Goal: Information Seeking & Learning: Learn about a topic

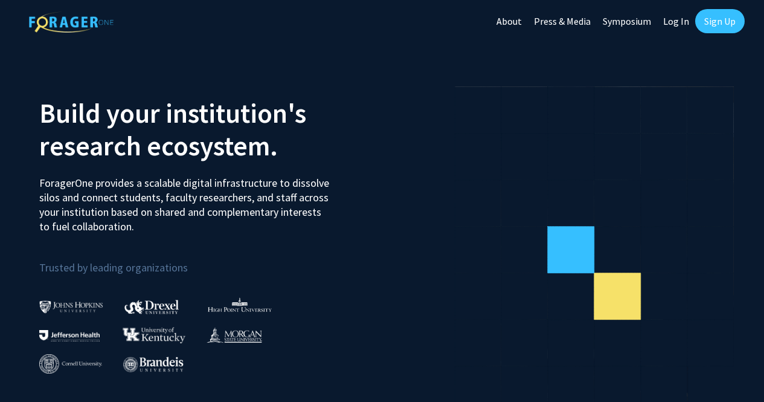
click at [674, 26] on link "Log In" at bounding box center [676, 21] width 38 height 42
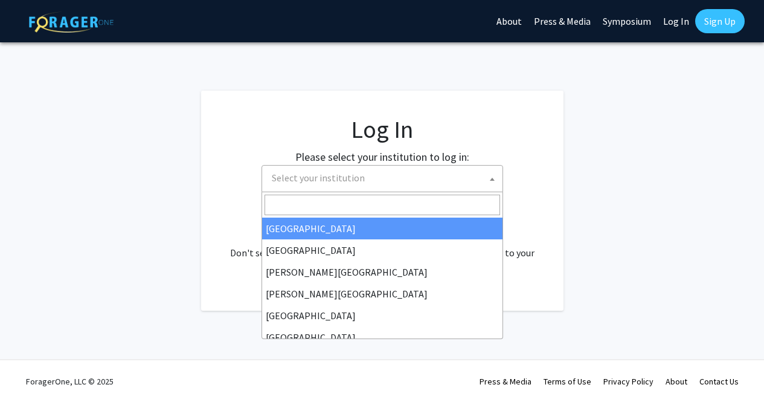
click at [300, 189] on span "Select your institution" at bounding box center [385, 178] width 236 height 25
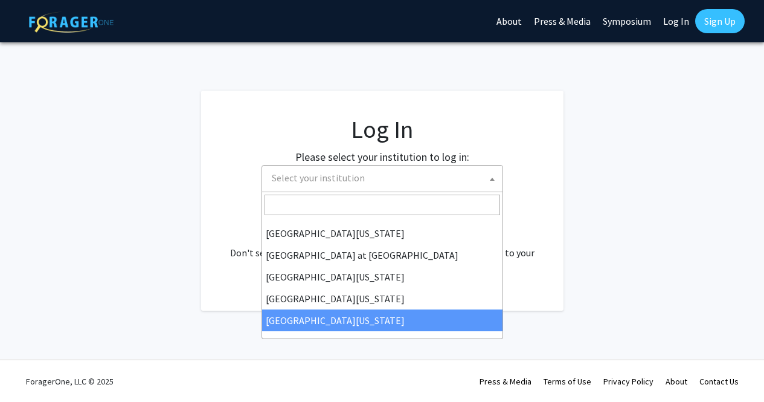
scroll to position [1, 0]
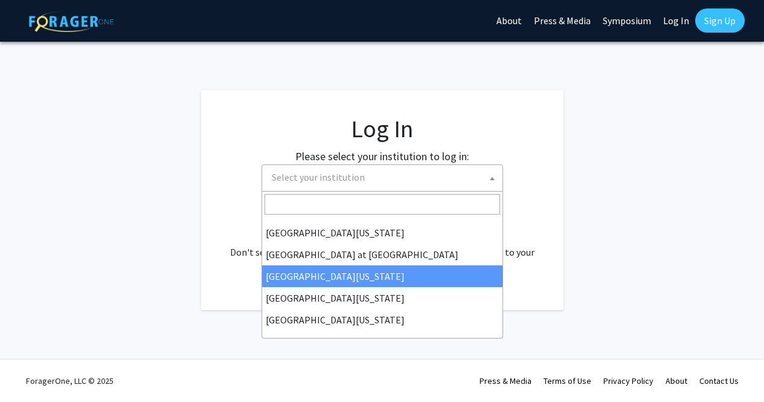
select select "13"
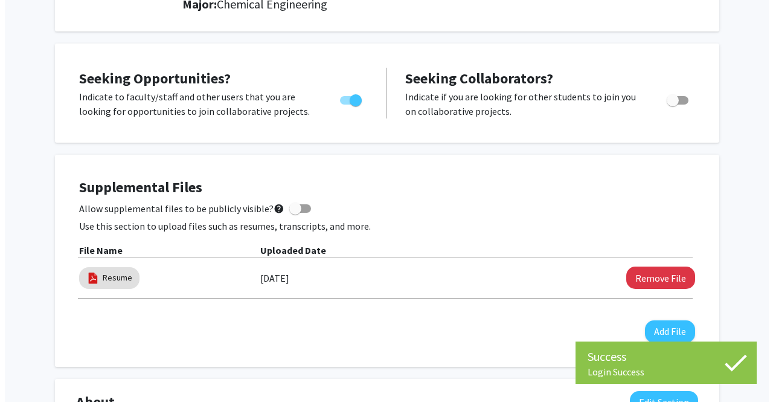
scroll to position [184, 0]
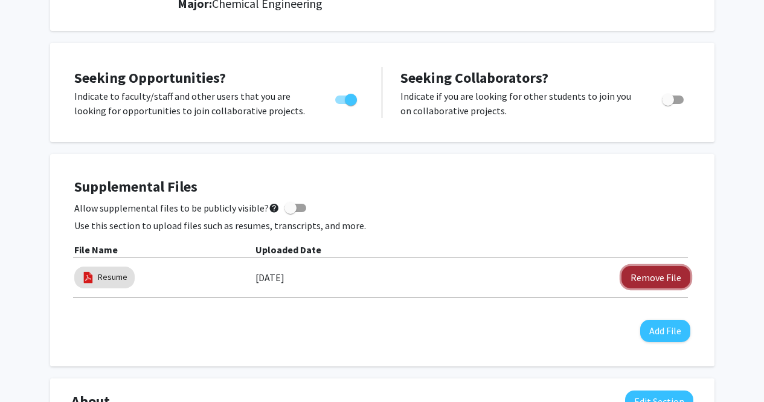
click at [672, 274] on button "Remove File" at bounding box center [656, 277] width 69 height 22
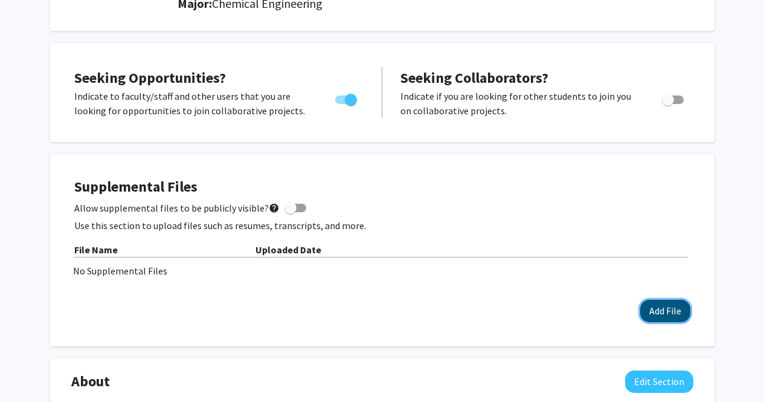
click at [673, 307] on button "Add File" at bounding box center [666, 311] width 50 height 22
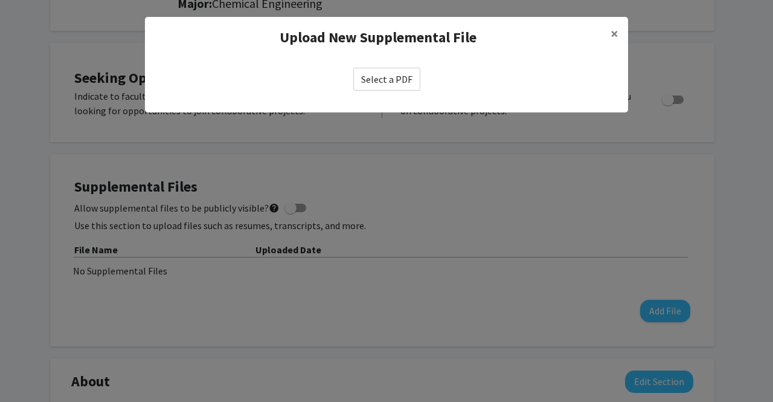
click at [404, 85] on label "Select a PDF" at bounding box center [386, 79] width 67 height 23
click at [0, 0] on input "Select a PDF" at bounding box center [0, 0] width 0 height 0
click at [402, 70] on label "Select a PDF" at bounding box center [386, 79] width 67 height 23
click at [0, 0] on input "Select a PDF" at bounding box center [0, 0] width 0 height 0
click at [384, 77] on label "Select a PDF" at bounding box center [386, 79] width 67 height 23
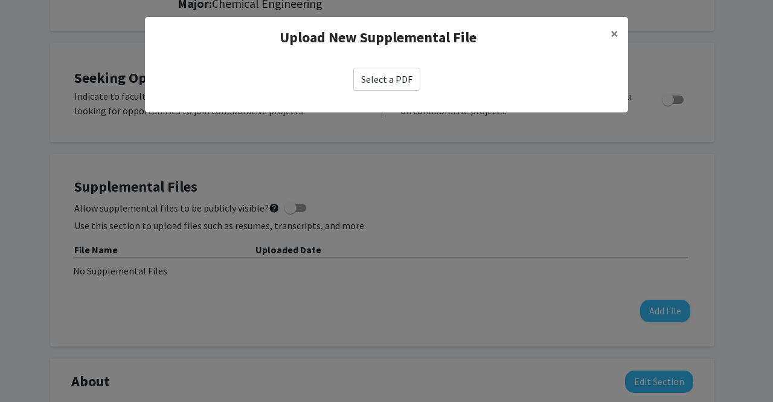
click at [0, 0] on input "Select a PDF" at bounding box center [0, 0] width 0 height 0
click at [619, 31] on button "×" at bounding box center [614, 34] width 27 height 34
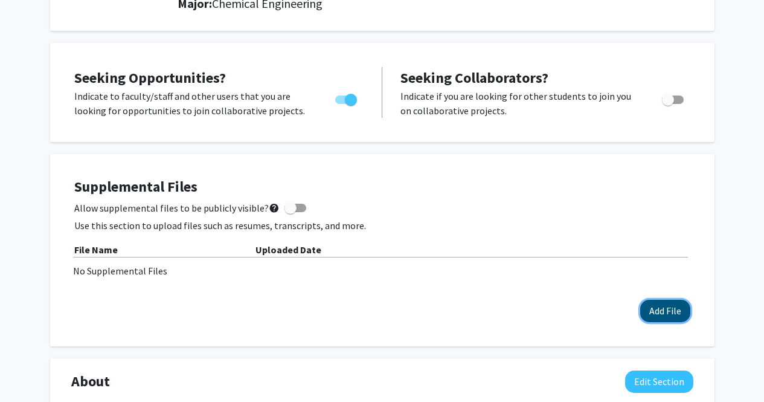
click at [670, 308] on button "Add File" at bounding box center [666, 311] width 50 height 22
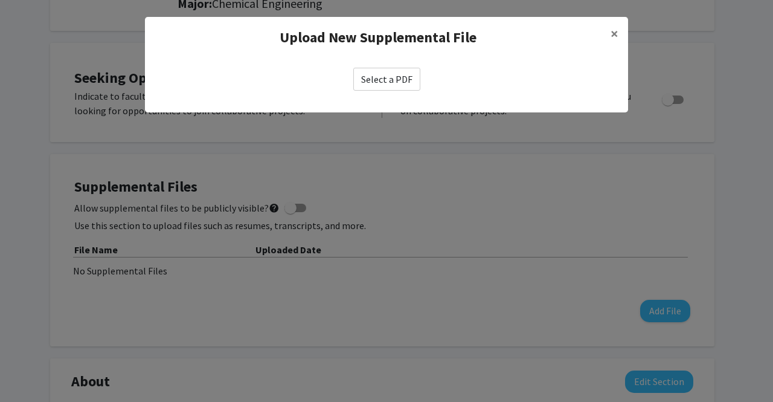
click at [399, 83] on label "Select a PDF" at bounding box center [386, 79] width 67 height 23
click at [0, 0] on input "Select a PDF" at bounding box center [0, 0] width 0 height 0
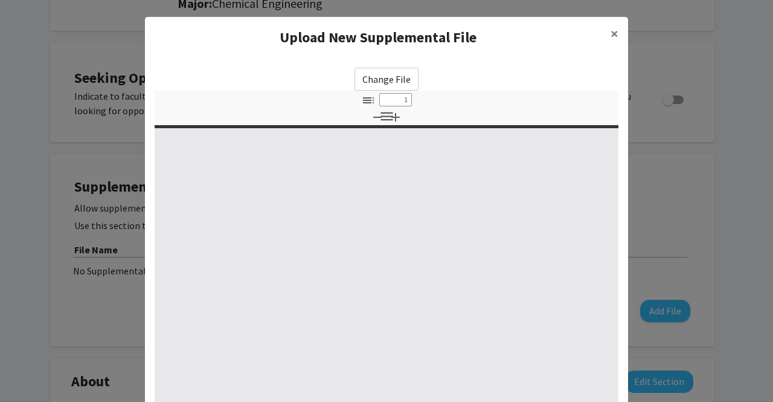
select select "custom"
type input "0"
select select "custom"
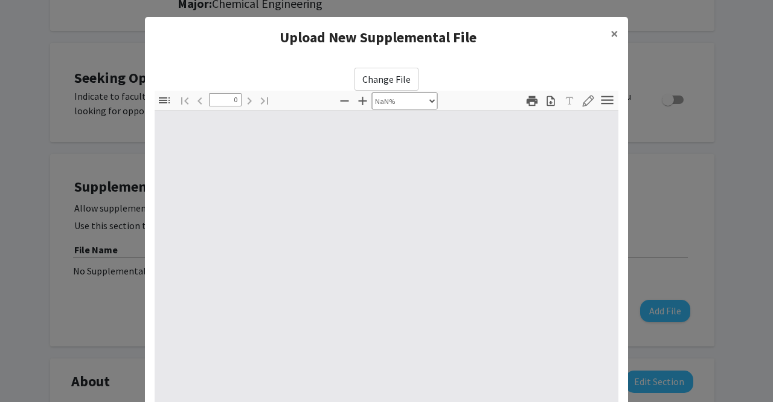
type input "1"
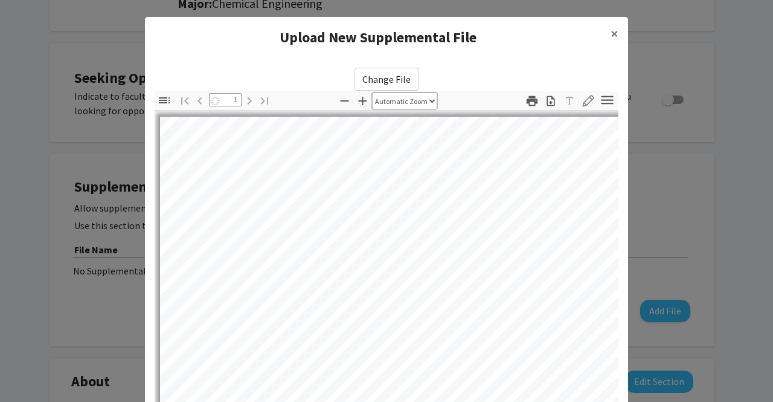
select select "auto"
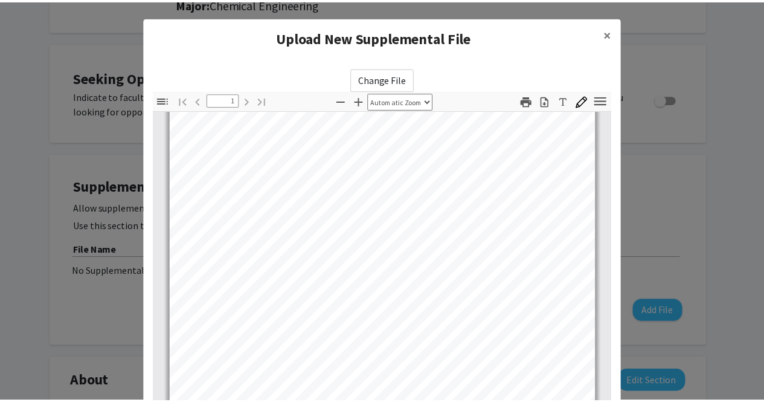
scroll to position [170, 0]
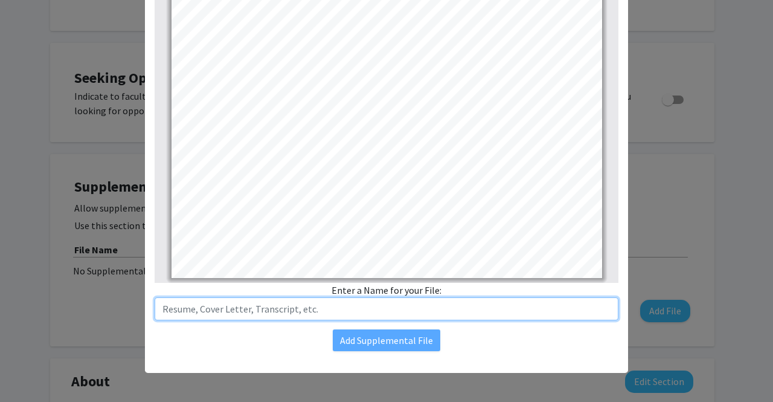
click at [367, 309] on input "text" at bounding box center [387, 308] width 464 height 23
type input "Resume"
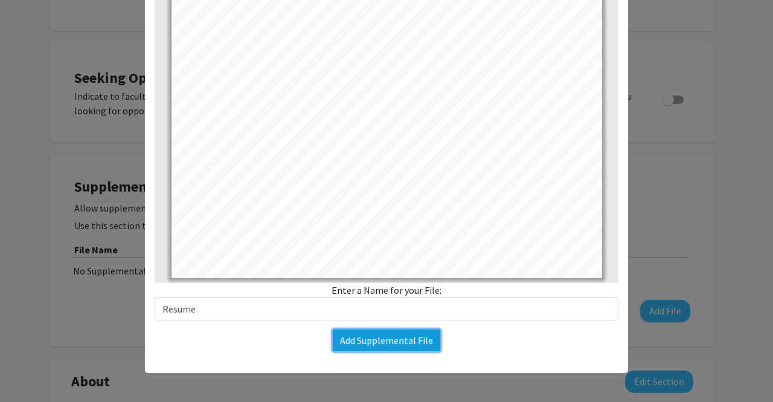
click at [362, 336] on button "Add Supplemental File" at bounding box center [387, 340] width 108 height 22
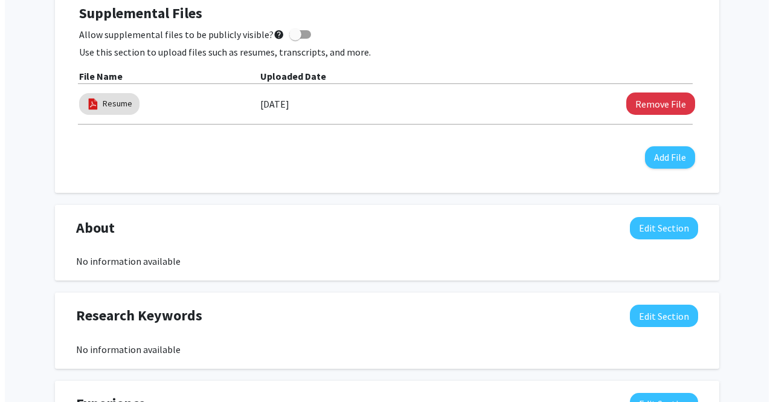
scroll to position [360, 0]
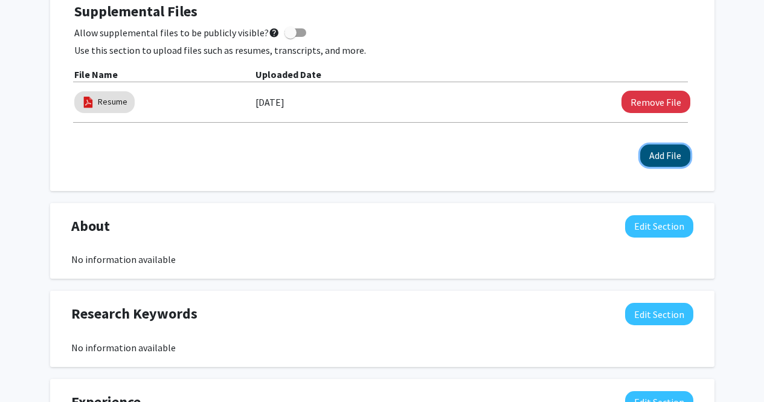
click at [672, 156] on button "Add File" at bounding box center [666, 155] width 50 height 22
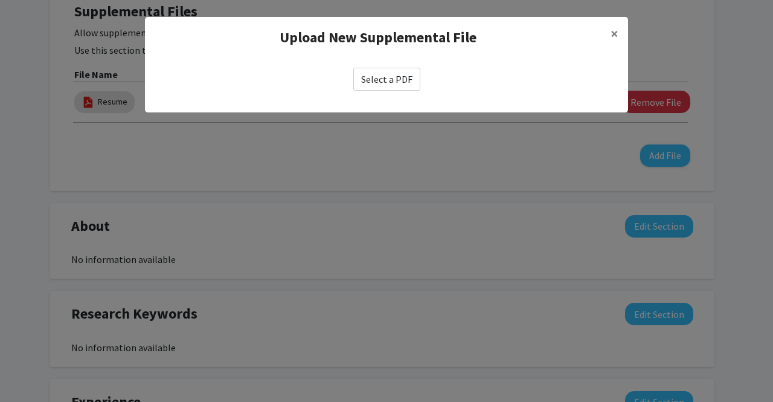
click at [392, 76] on label "Select a PDF" at bounding box center [386, 79] width 67 height 23
click at [0, 0] on input "Select a PDF" at bounding box center [0, 0] width 0 height 0
click at [405, 74] on label "Select a PDF" at bounding box center [386, 79] width 67 height 23
click at [0, 0] on input "Select a PDF" at bounding box center [0, 0] width 0 height 0
click at [379, 82] on label "Select a PDF" at bounding box center [386, 79] width 67 height 23
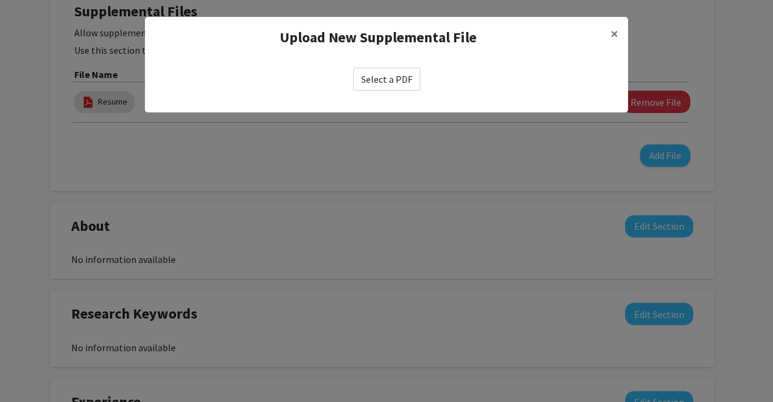
click at [0, 0] on input "Select a PDF" at bounding box center [0, 0] width 0 height 0
select select "custom"
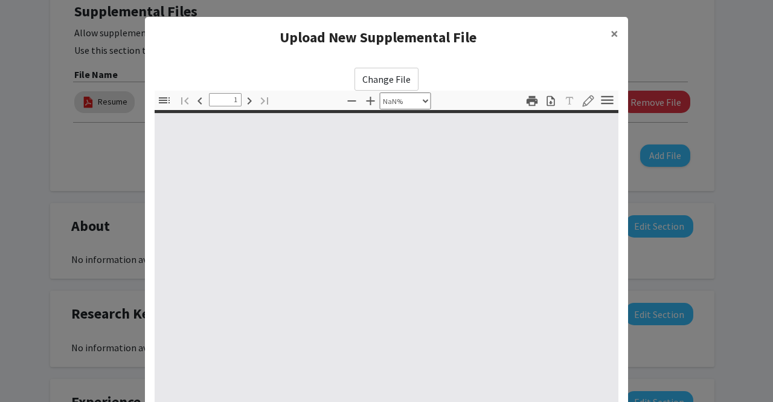
type input "0"
select select "custom"
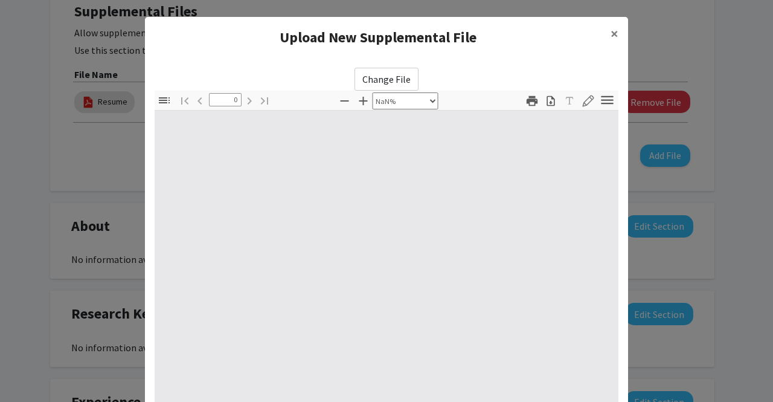
type input "1"
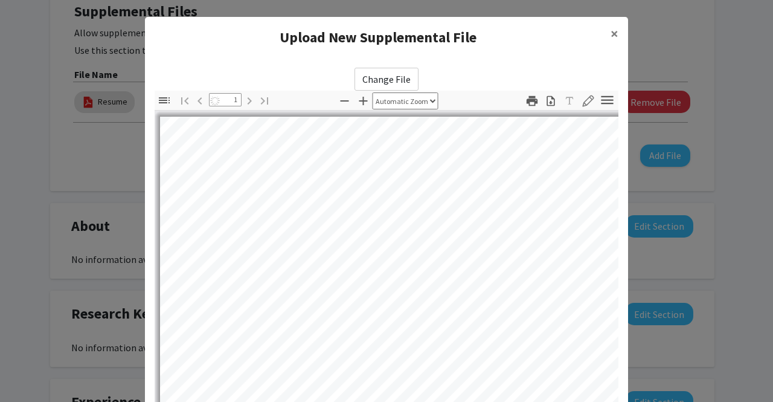
select select "auto"
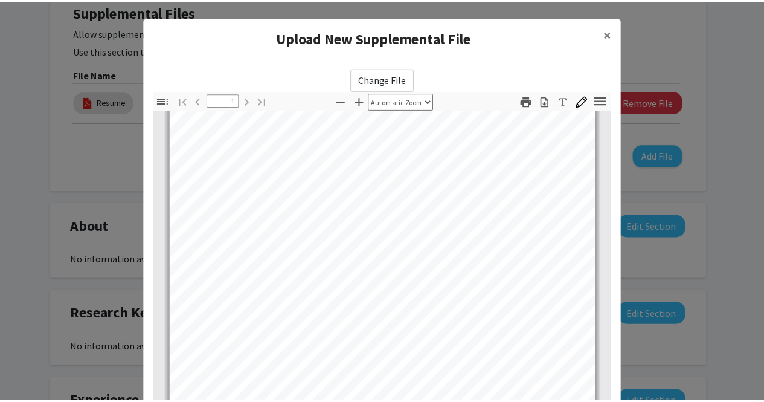
scroll to position [170, 0]
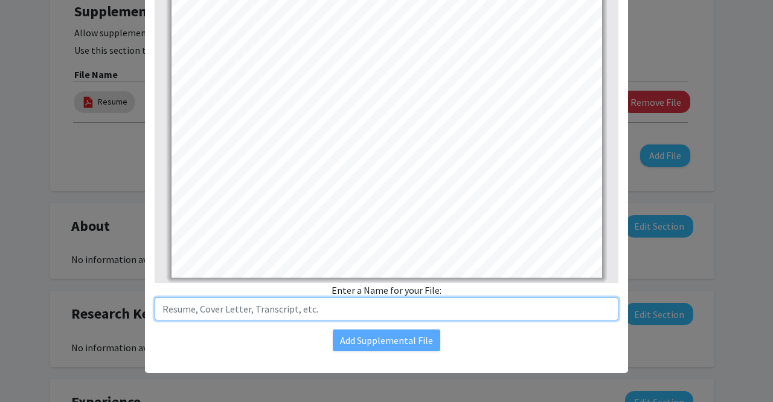
click at [373, 309] on input "text" at bounding box center [387, 308] width 464 height 23
type input "Transcript"
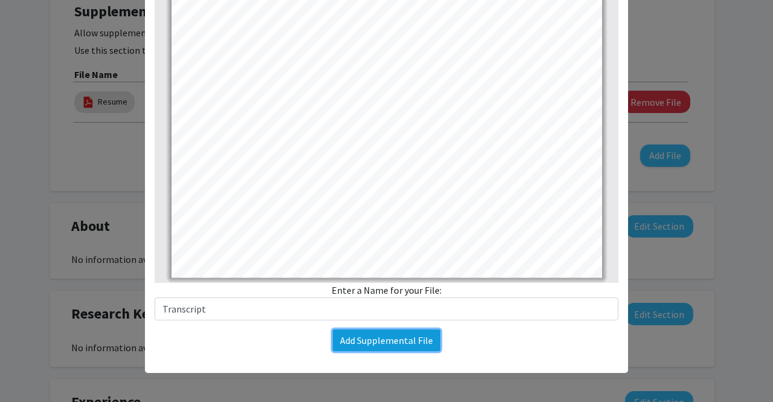
click at [367, 335] on button "Add Supplemental File" at bounding box center [387, 340] width 108 height 22
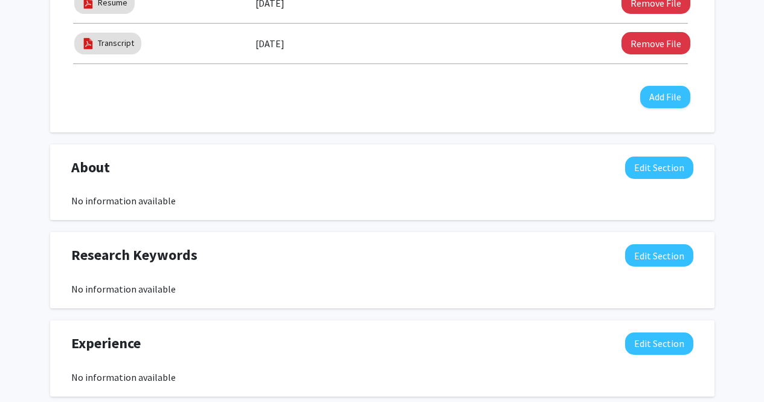
scroll to position [489, 0]
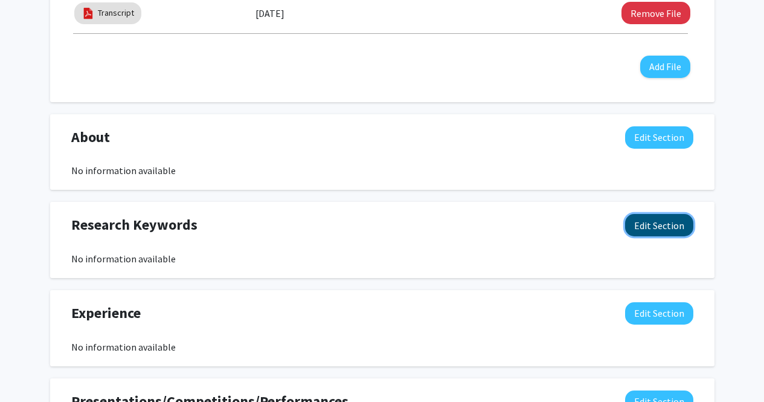
click at [656, 224] on button "Edit Section" at bounding box center [659, 225] width 68 height 22
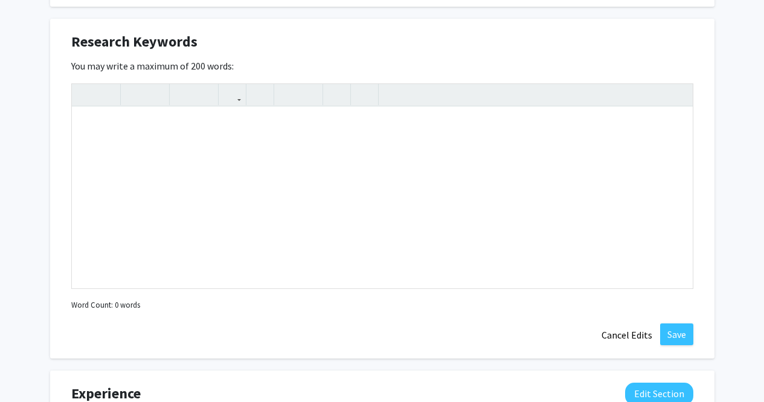
scroll to position [673, 0]
click at [644, 332] on button "Cancel Edits" at bounding box center [627, 334] width 66 height 23
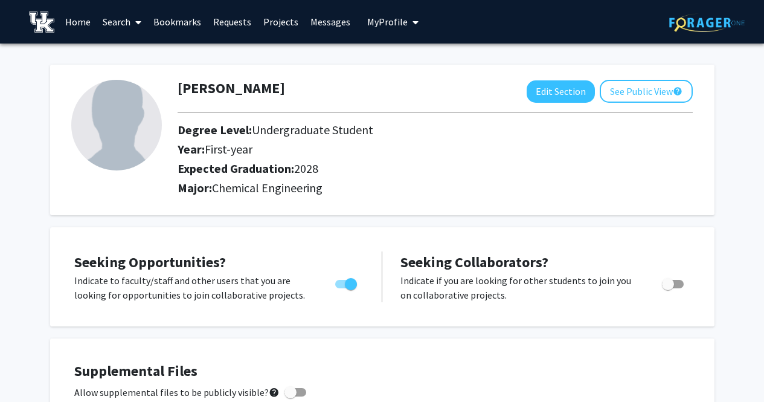
scroll to position [0, 0]
click at [558, 91] on button "Edit Section" at bounding box center [561, 91] width 68 height 22
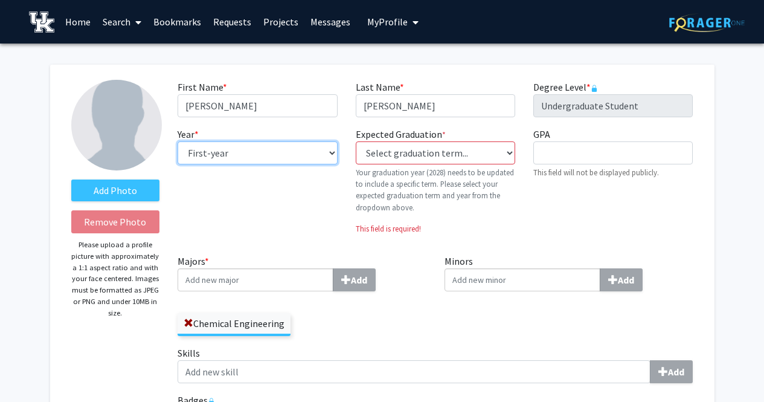
click at [258, 147] on select "--- First-year Sophomore Junior Senior Postbaccalaureate Certificate" at bounding box center [258, 152] width 160 height 23
select select "sophomore"
click at [178, 141] on select "--- First-year Sophomore Junior Senior Postbaccalaureate Certificate" at bounding box center [258, 152] width 160 height 23
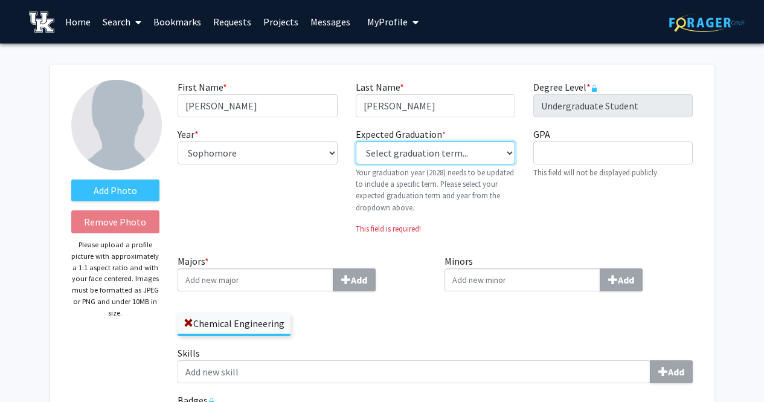
click at [423, 154] on select "Select graduation term... Previous: 2028 (Please select a specific term) Spring…" at bounding box center [436, 152] width 160 height 23
select select "42: spring_2028"
click at [356, 141] on select "Select graduation term... Previous: 2028 (Please select a specific term) Spring…" at bounding box center [436, 152] width 160 height 23
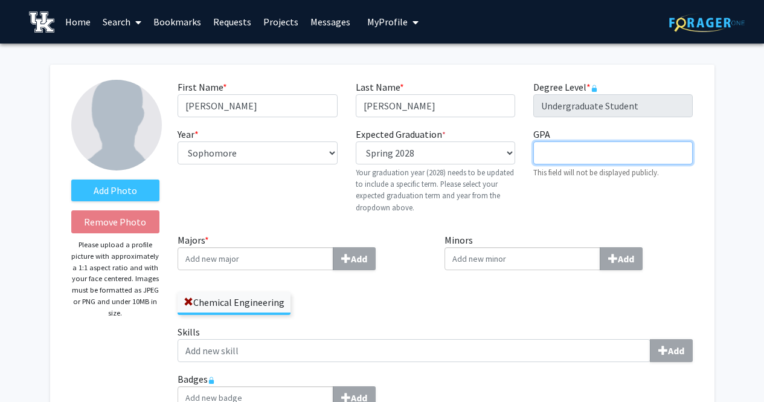
click at [588, 161] on input "GPA required" at bounding box center [614, 152] width 160 height 23
type input "4.0"
click at [506, 213] on div "Expected Graduation * required Select graduation term... Previous: 2028 (Please…" at bounding box center [436, 175] width 178 height 96
click at [493, 253] on input "Minors Add" at bounding box center [523, 258] width 156 height 23
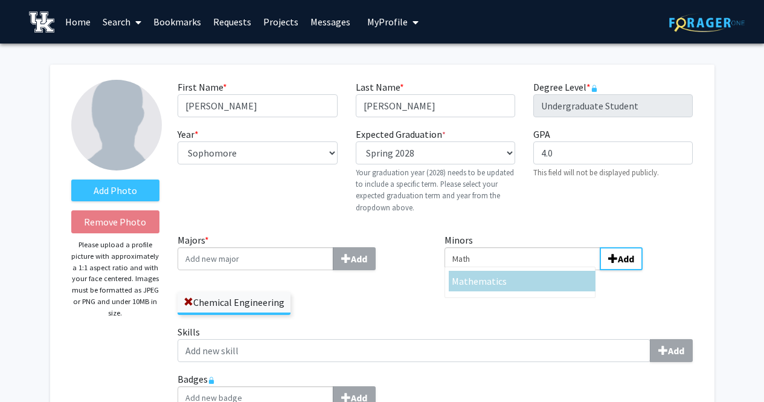
type input "Math"
click at [466, 282] on span "Math" at bounding box center [463, 281] width 22 height 12
click at [466, 270] on input "Math" at bounding box center [523, 258] width 156 height 23
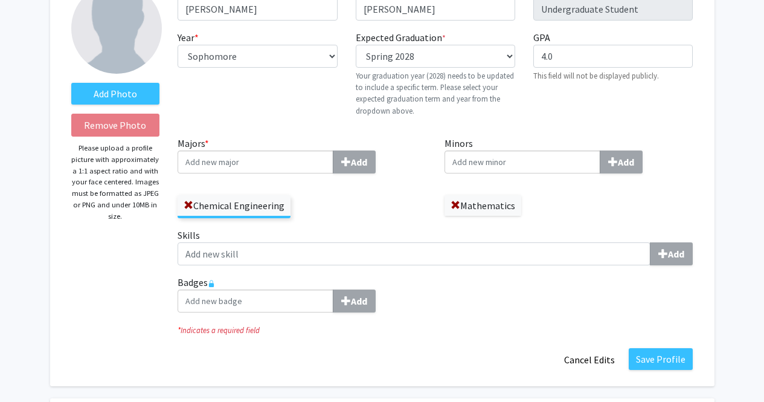
scroll to position [67, 0]
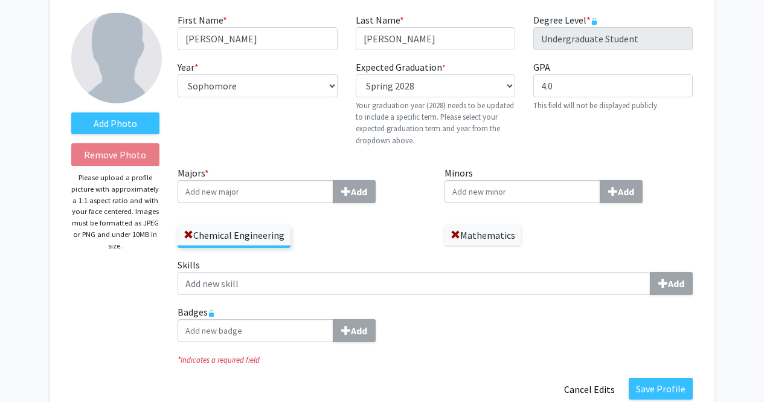
click at [131, 109] on div "Add Photo Remove Photo Please upload a profile picture with approximately a 1:1…" at bounding box center [115, 207] width 107 height 388
click at [131, 118] on label "Add Photo" at bounding box center [115, 123] width 89 height 22
click at [0, 0] on input "Add Photo" at bounding box center [0, 0] width 0 height 0
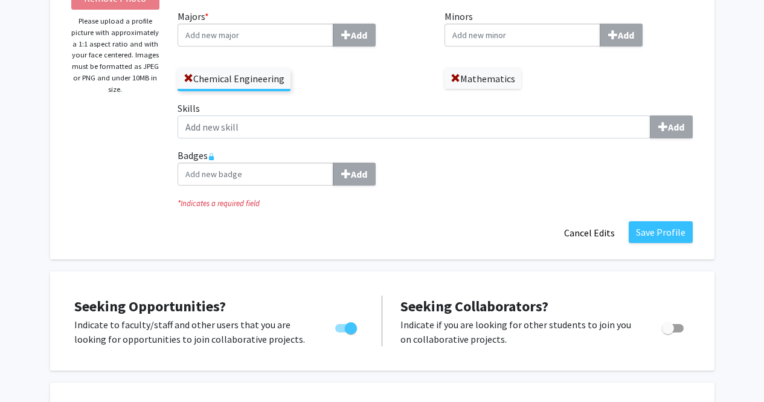
scroll to position [239, 0]
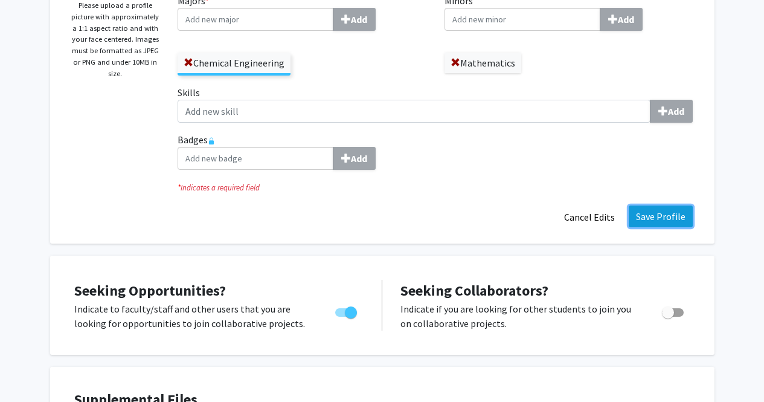
click at [657, 215] on button "Save Profile" at bounding box center [661, 216] width 64 height 22
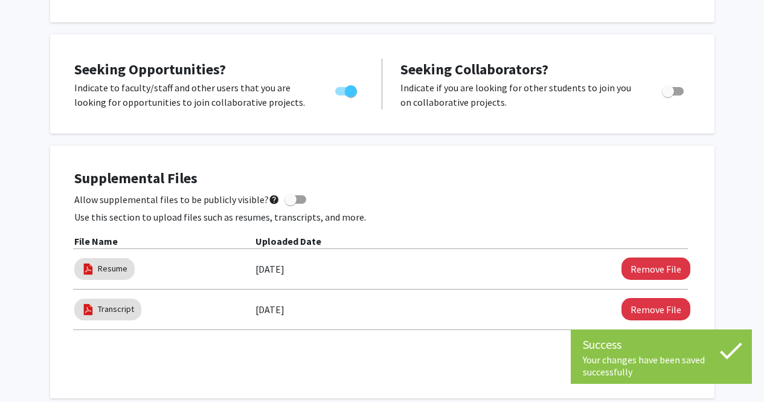
scroll to position [0, 0]
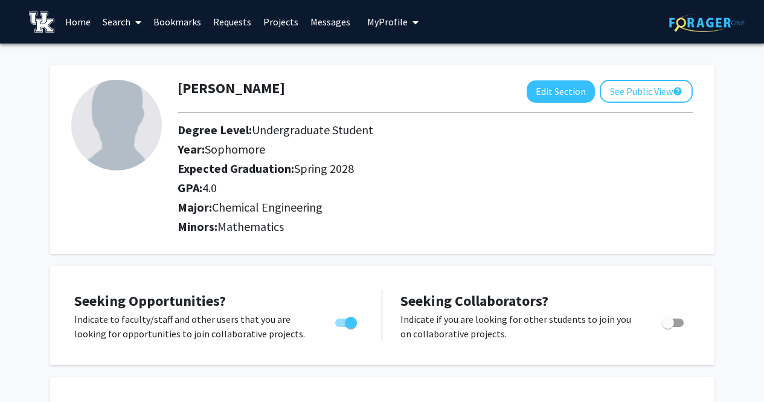
click at [68, 25] on link "Home" at bounding box center [77, 22] width 37 height 42
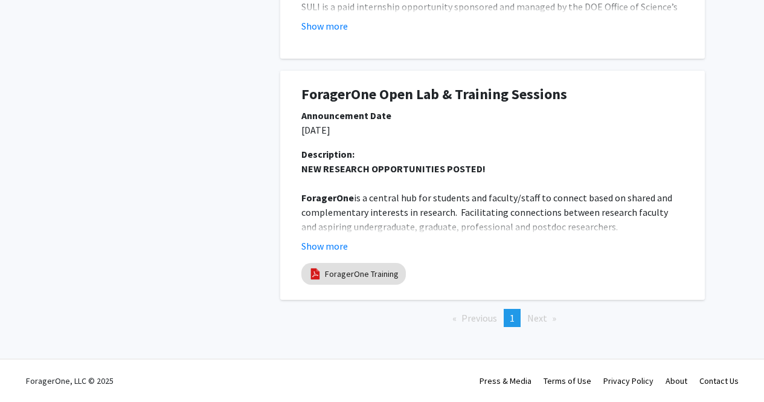
scroll to position [775, 0]
click at [309, 249] on button "Show more" at bounding box center [325, 246] width 47 height 15
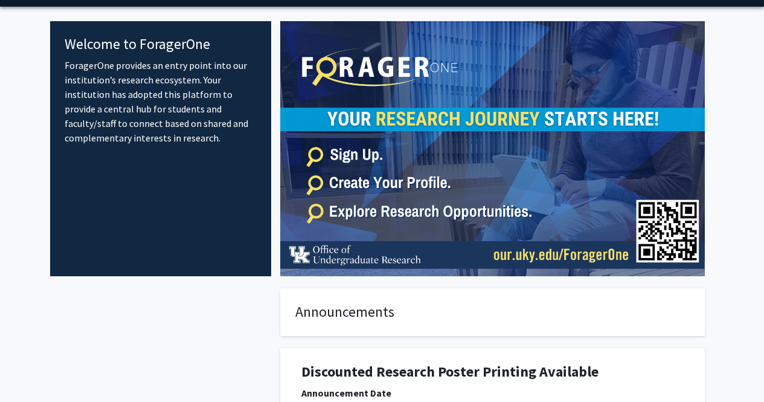
scroll to position [0, 0]
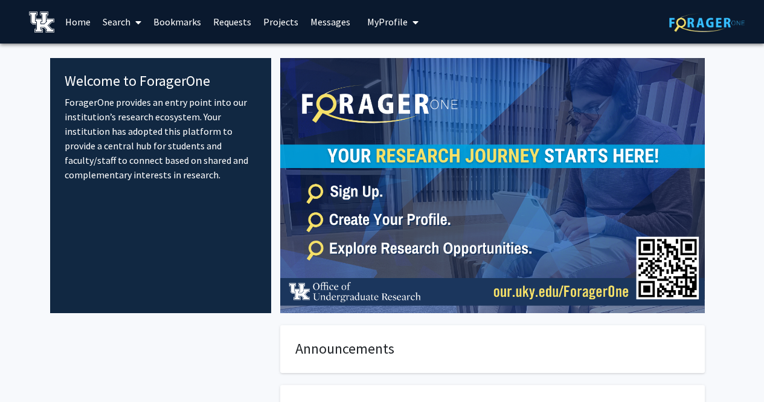
click at [276, 21] on link "Projects" at bounding box center [280, 22] width 47 height 42
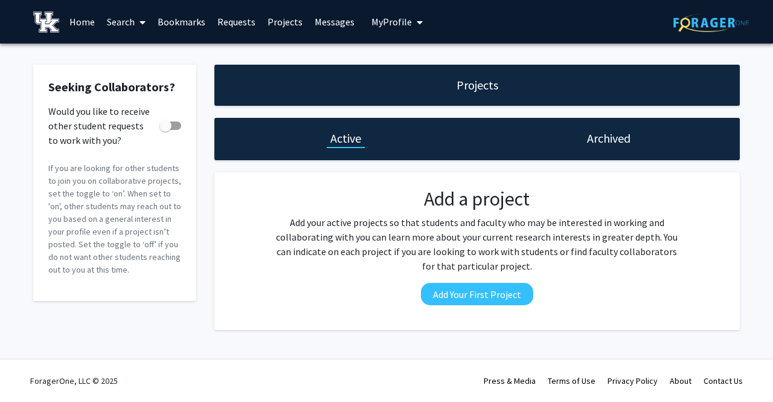
click at [143, 18] on icon at bounding box center [143, 23] width 6 height 10
click at [141, 49] on span "Faculty/Staff" at bounding box center [145, 56] width 89 height 24
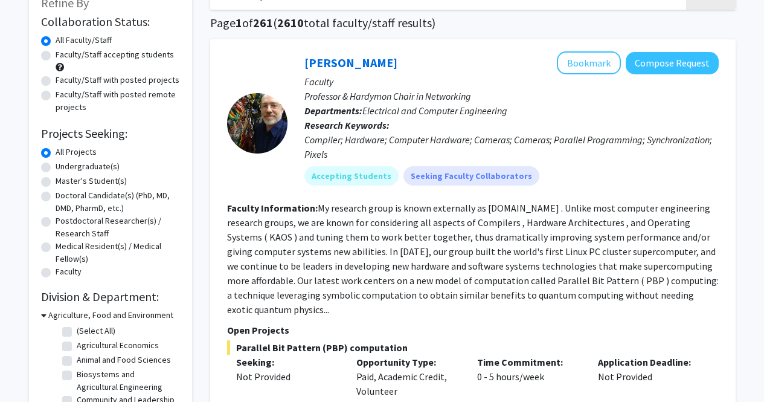
scroll to position [114, 0]
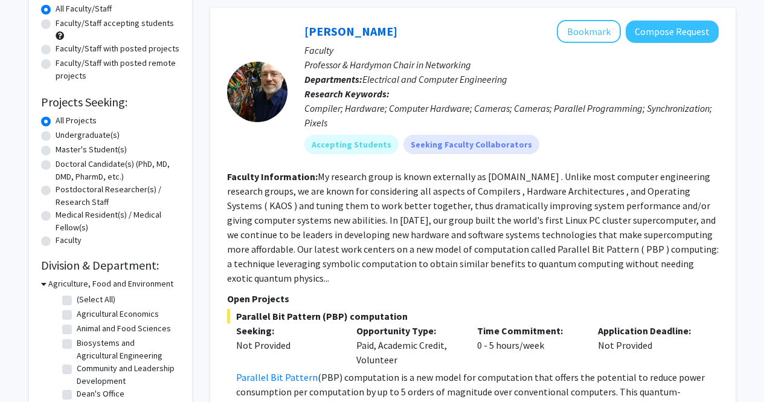
click at [68, 137] on label "Undergraduate(s)" at bounding box center [88, 135] width 64 height 13
click at [63, 137] on input "Undergraduate(s)" at bounding box center [60, 133] width 8 height 8
radio input "true"
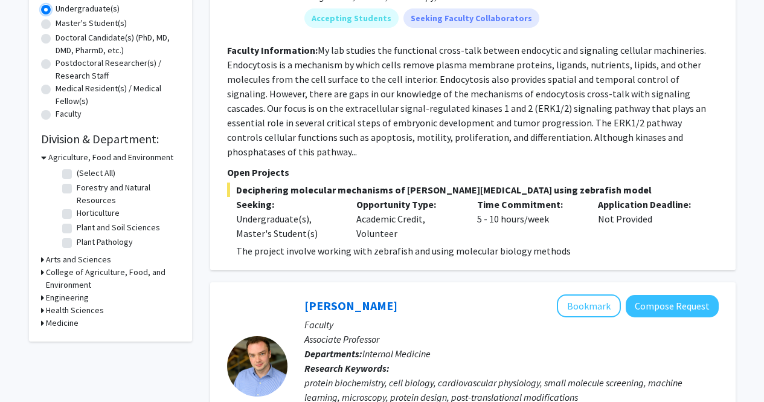
scroll to position [242, 0]
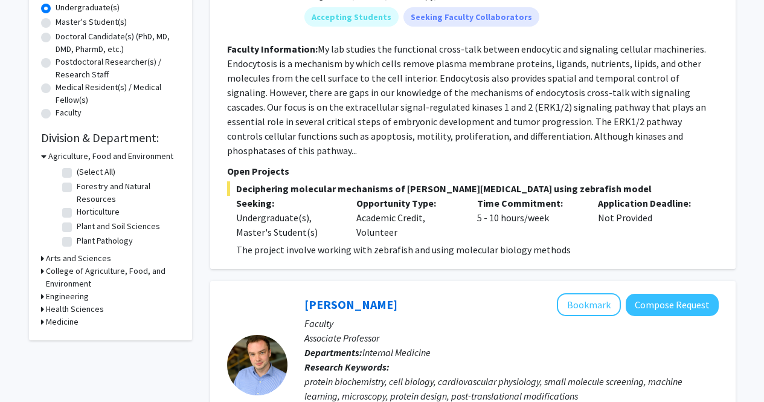
click at [60, 295] on h3 "Engineering" at bounding box center [67, 296] width 43 height 13
click at [77, 312] on label "Biomedical Engineering" at bounding box center [119, 312] width 85 height 13
click at [77, 312] on input "Biomedical Engineering" at bounding box center [81, 310] width 8 height 8
checkbox input "true"
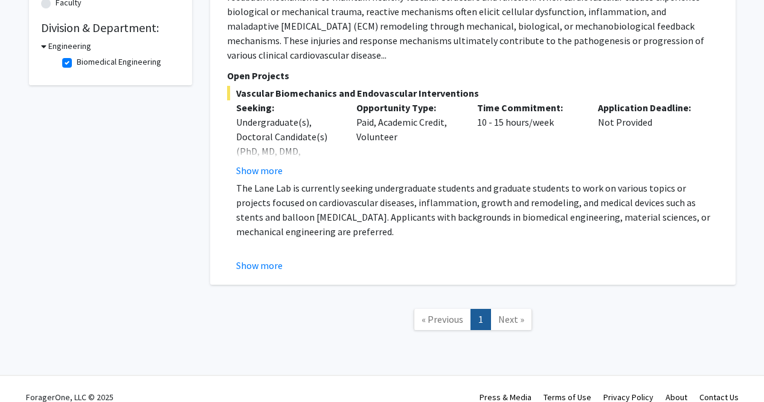
scroll to position [352, 0]
click at [268, 163] on button "Show more" at bounding box center [259, 170] width 47 height 15
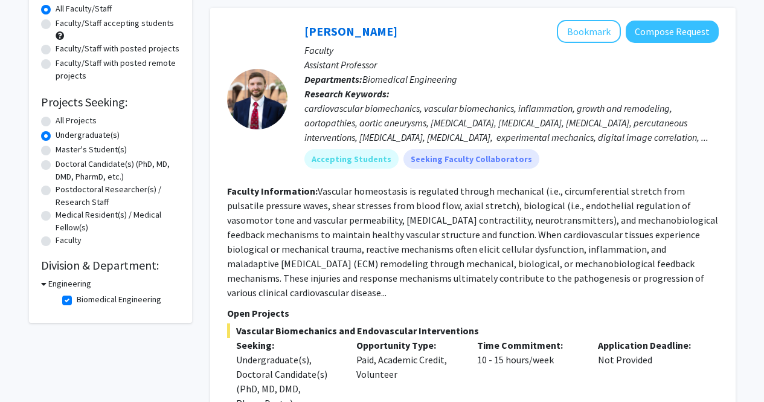
scroll to position [111, 0]
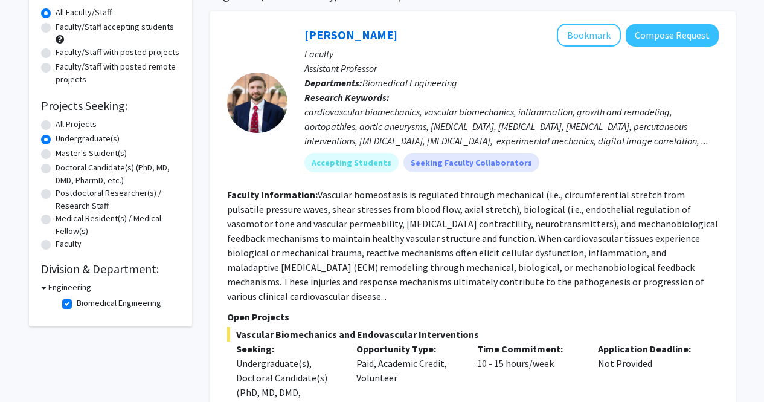
click at [53, 288] on h3 "Engineering" at bounding box center [69, 287] width 43 height 13
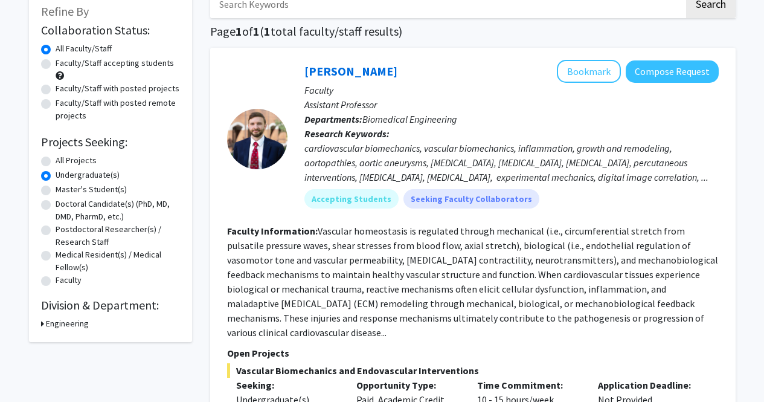
scroll to position [79, 0]
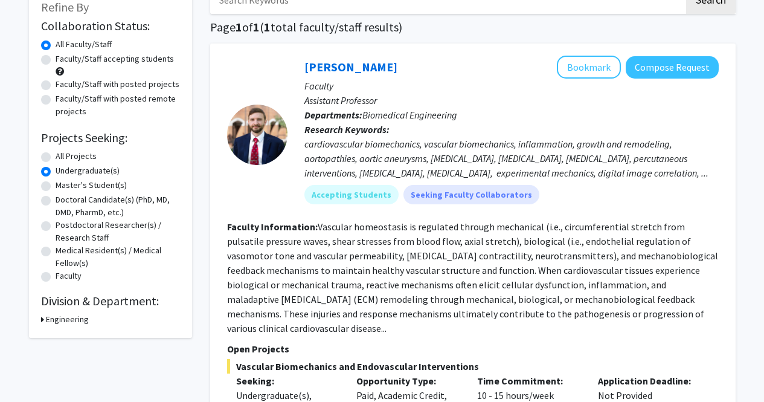
click at [50, 321] on h3 "Engineering" at bounding box center [67, 319] width 43 height 13
click at [77, 337] on label "Biomedical Engineering" at bounding box center [119, 335] width 85 height 13
click at [77, 337] on input "Biomedical Engineering" at bounding box center [81, 333] width 8 height 8
checkbox input "false"
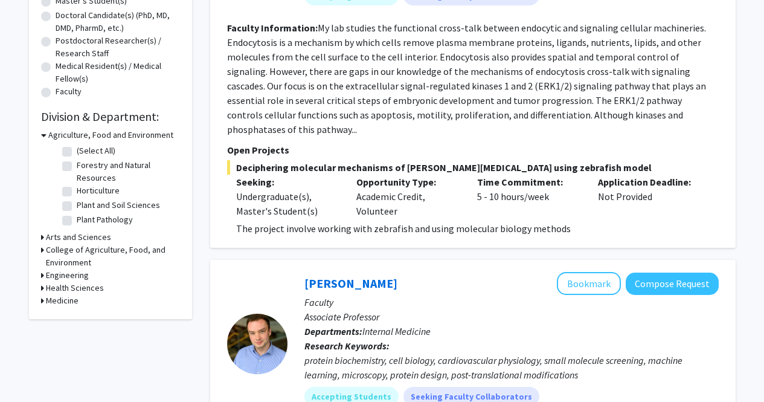
scroll to position [263, 0]
click at [50, 236] on h3 "Arts and Sciences" at bounding box center [78, 236] width 65 height 13
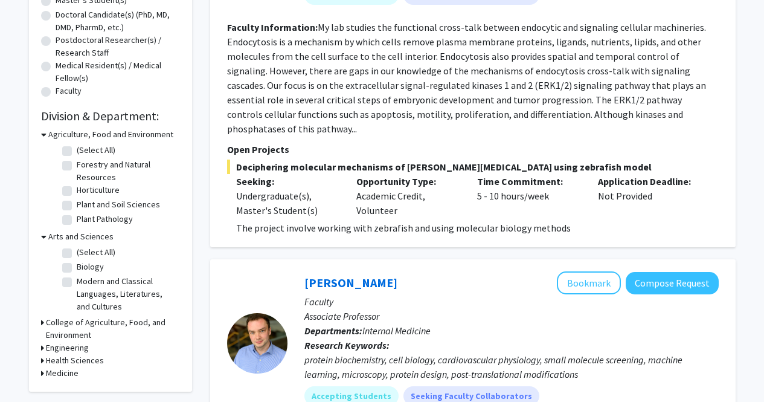
click at [66, 324] on h3 "College of Agriculture, Food, and Environment" at bounding box center [113, 328] width 134 height 25
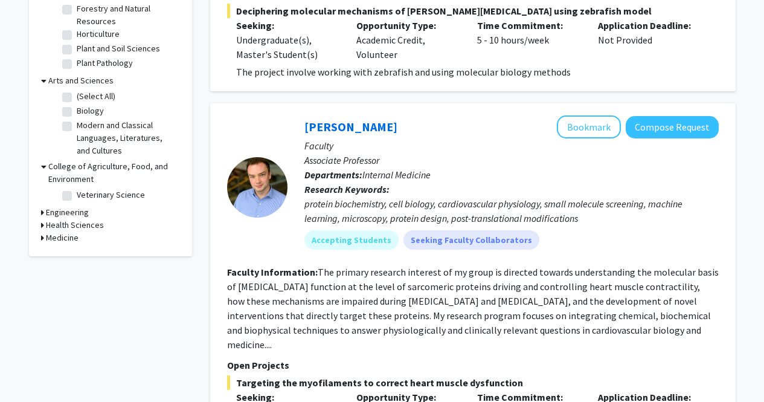
scroll to position [420, 0]
click at [72, 208] on h3 "Engineering" at bounding box center [67, 211] width 43 height 13
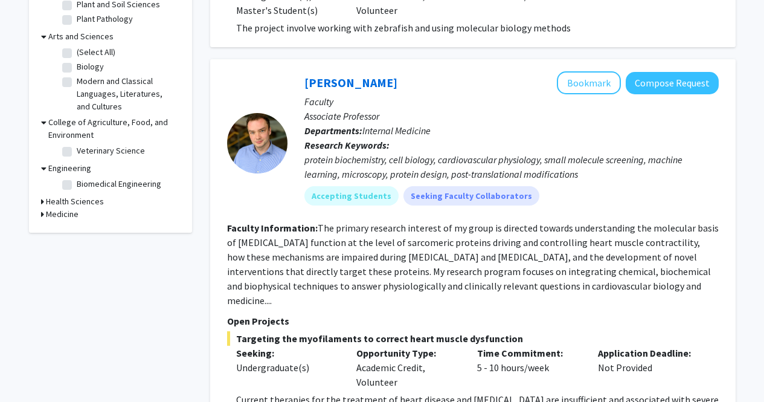
scroll to position [465, 0]
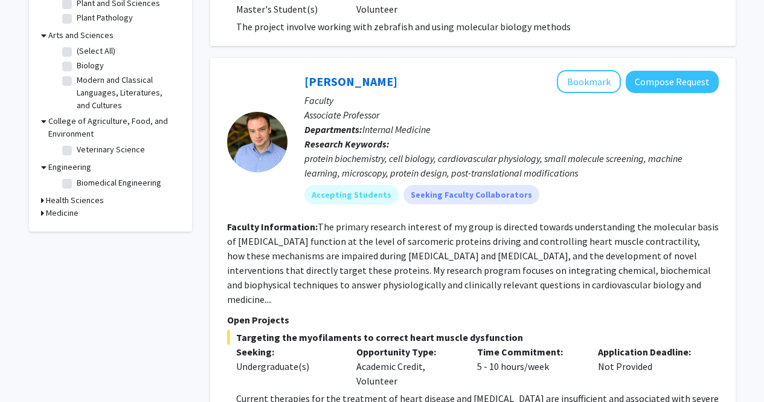
click at [72, 202] on h3 "Health Sciences" at bounding box center [75, 200] width 58 height 13
click at [62, 234] on h3 "Medicine" at bounding box center [62, 233] width 33 height 13
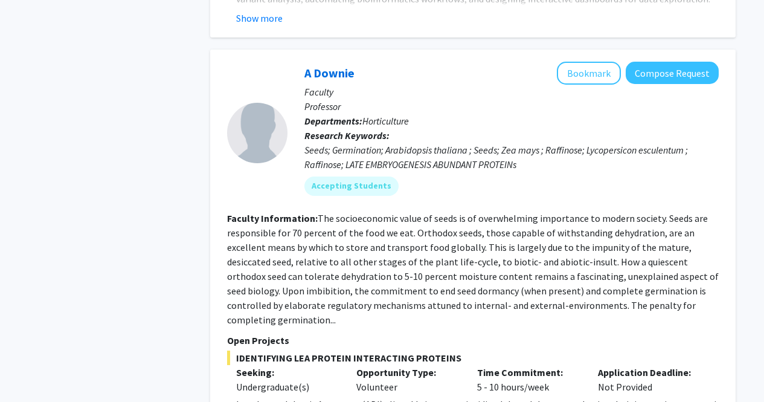
scroll to position [5879, 0]
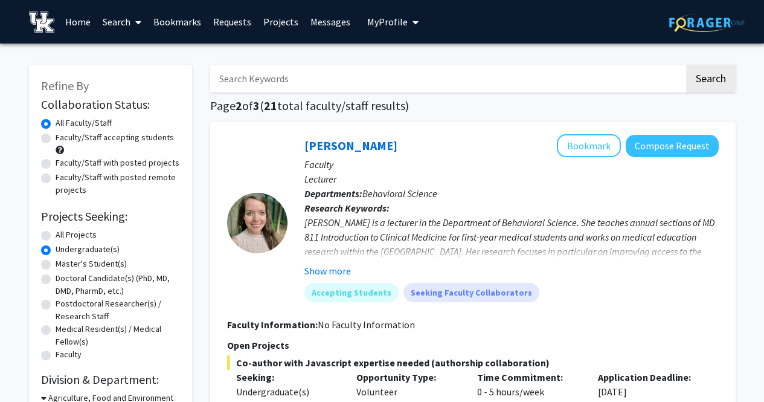
click at [731, 27] on img at bounding box center [708, 22] width 76 height 19
radio input "true"
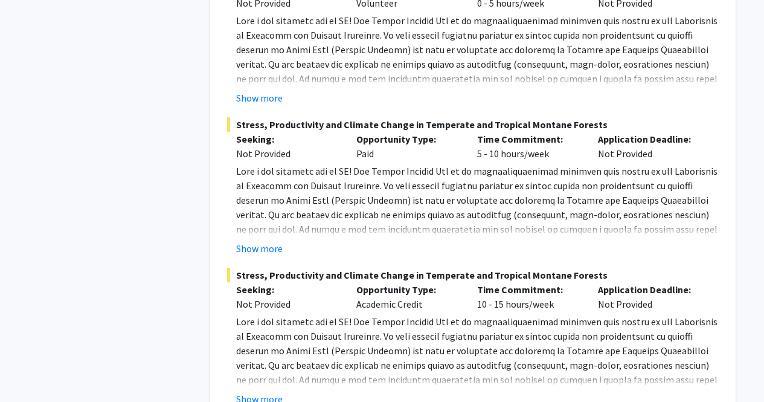
scroll to position [6495, 0]
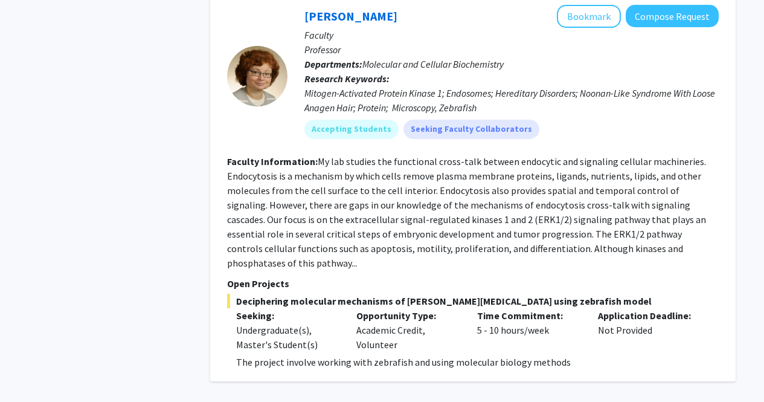
scroll to position [4704, 0]
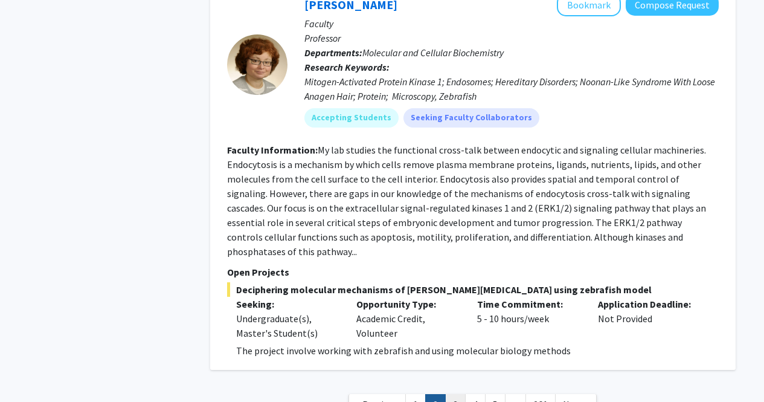
click at [456, 394] on link "3" at bounding box center [455, 404] width 21 height 21
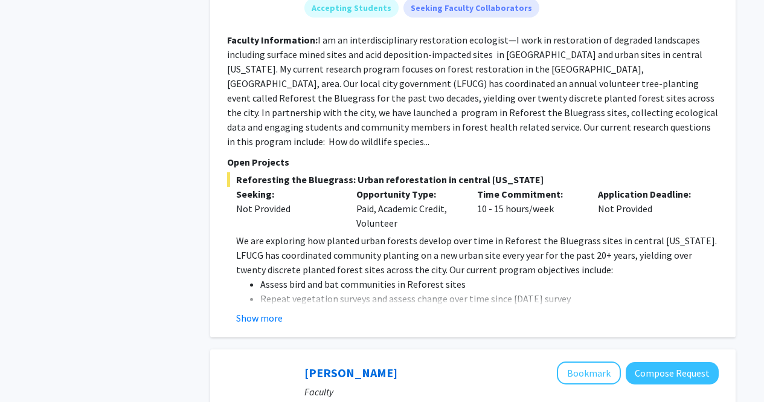
scroll to position [1181, 0]
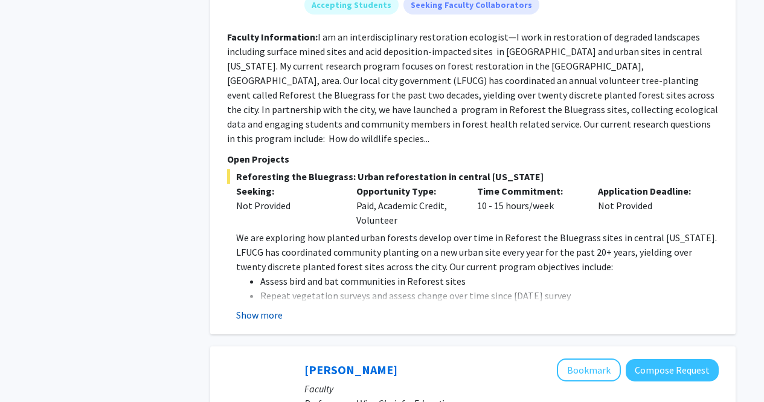
click at [251, 308] on button "Show more" at bounding box center [259, 315] width 47 height 15
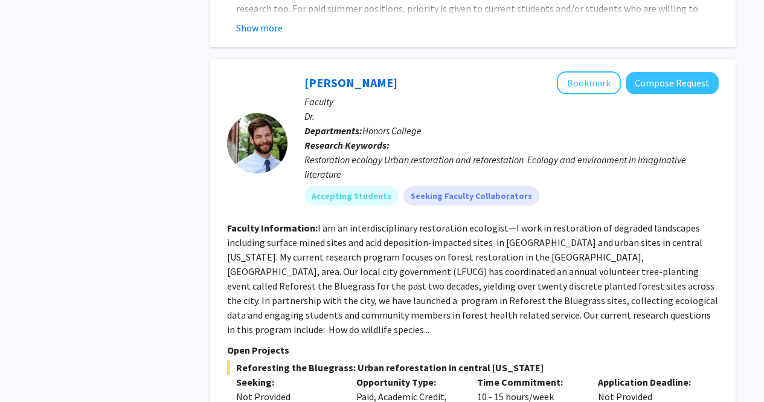
scroll to position [989, 0]
click at [572, 72] on button "Bookmark" at bounding box center [589, 83] width 64 height 23
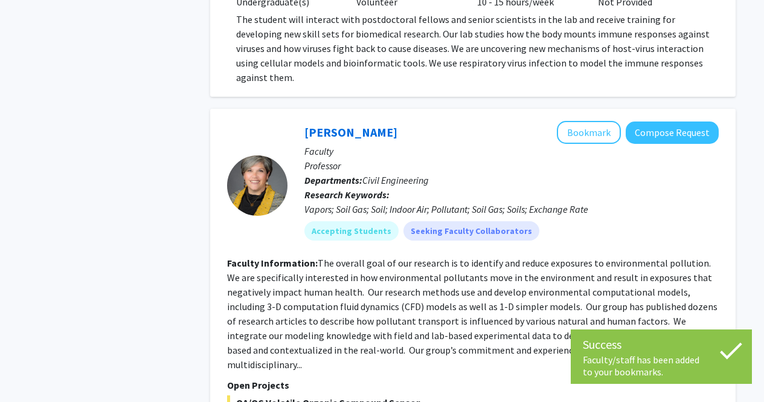
scroll to position [2331, 0]
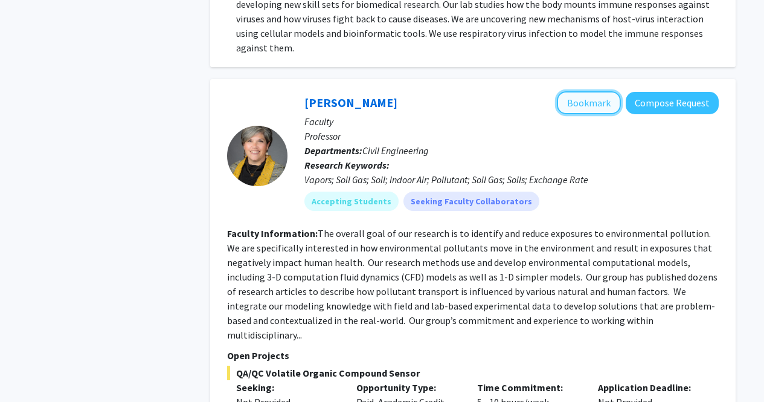
click at [578, 91] on button "Bookmark" at bounding box center [589, 102] width 64 height 23
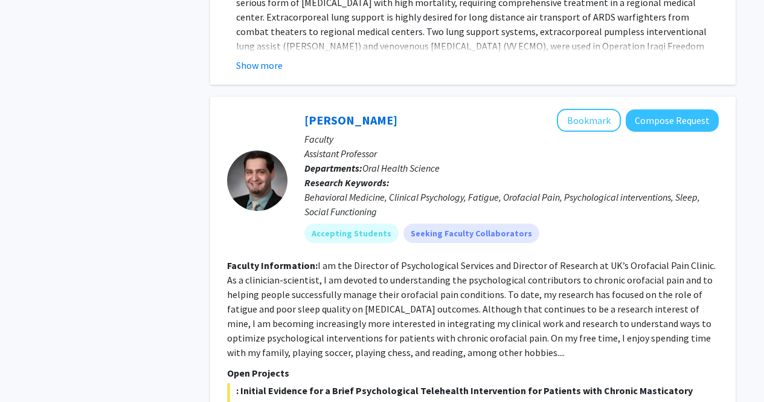
scroll to position [4225, 0]
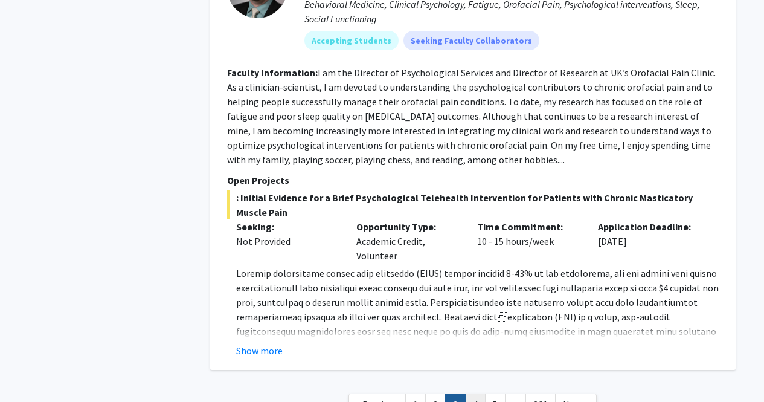
click at [480, 394] on link "4" at bounding box center [475, 404] width 21 height 21
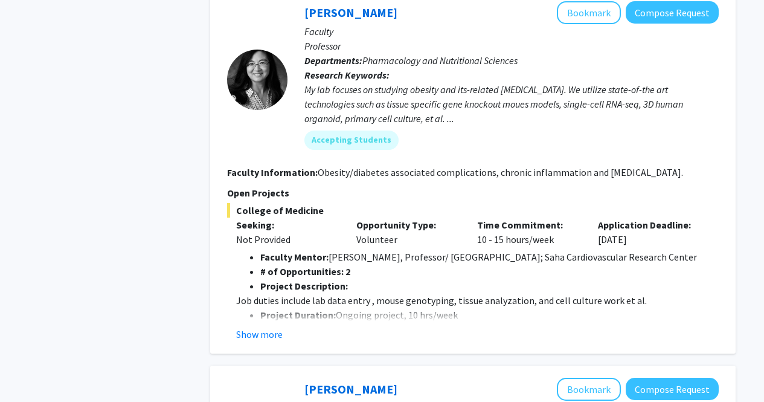
scroll to position [2477, 0]
click at [251, 328] on button "Show more" at bounding box center [259, 335] width 47 height 15
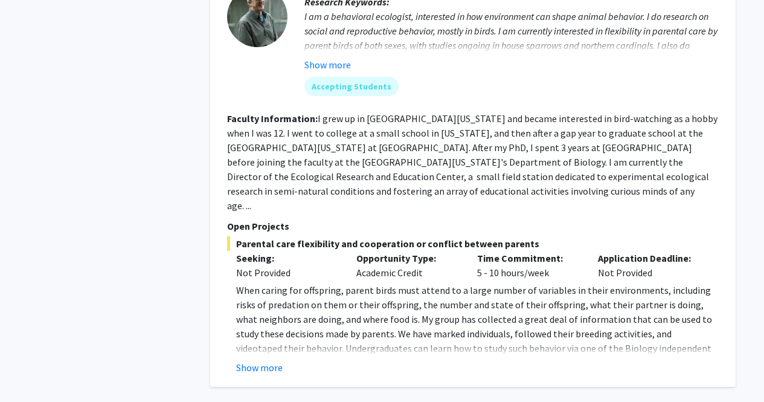
scroll to position [3737, 0]
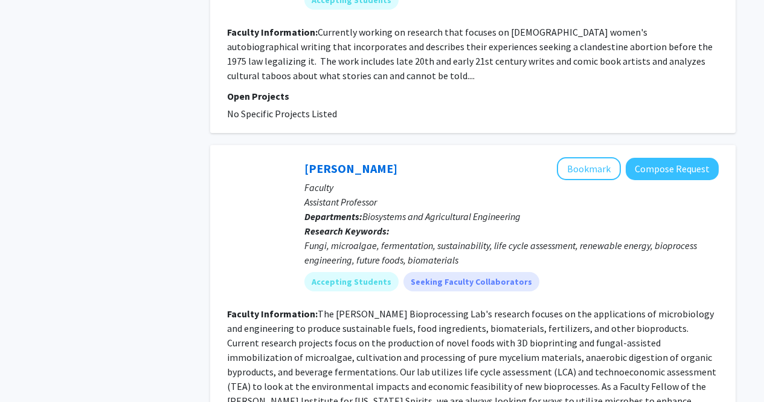
scroll to position [1916, 0]
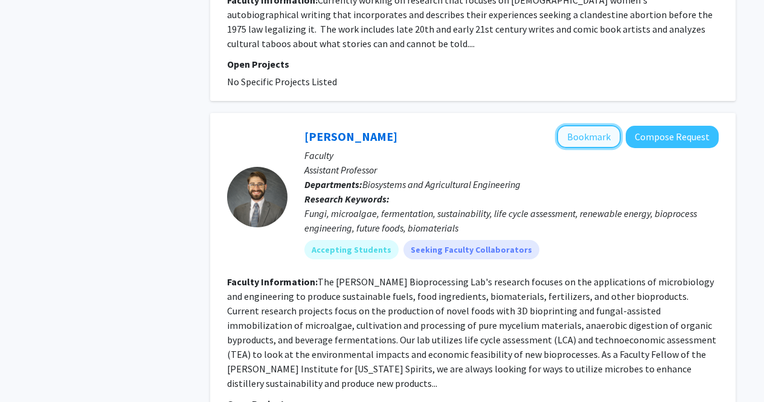
click at [568, 125] on button "Bookmark" at bounding box center [589, 136] width 64 height 23
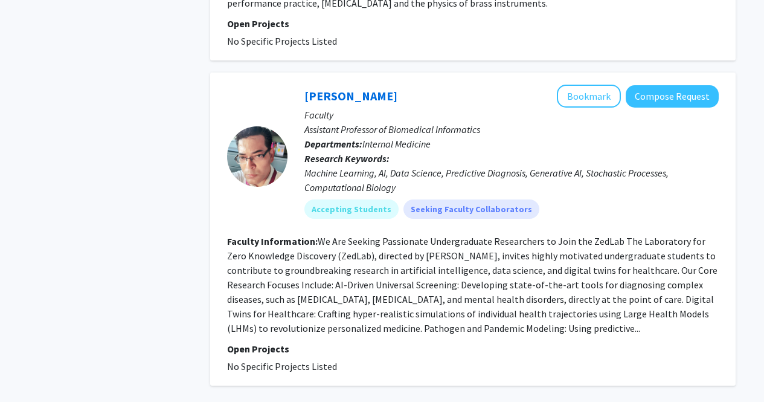
scroll to position [2890, 0]
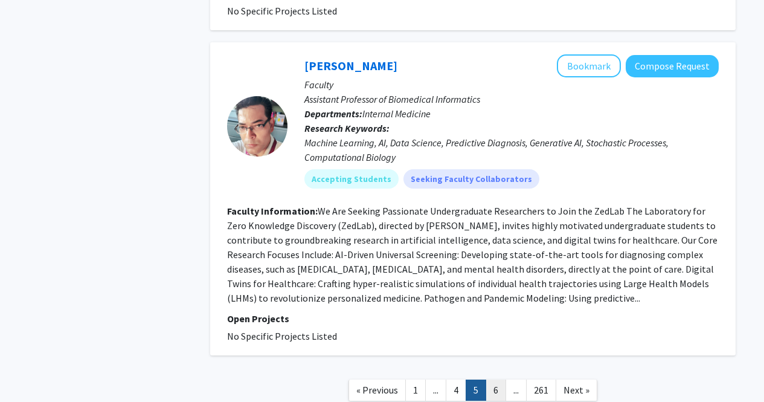
click at [497, 379] on link "6" at bounding box center [496, 389] width 21 height 21
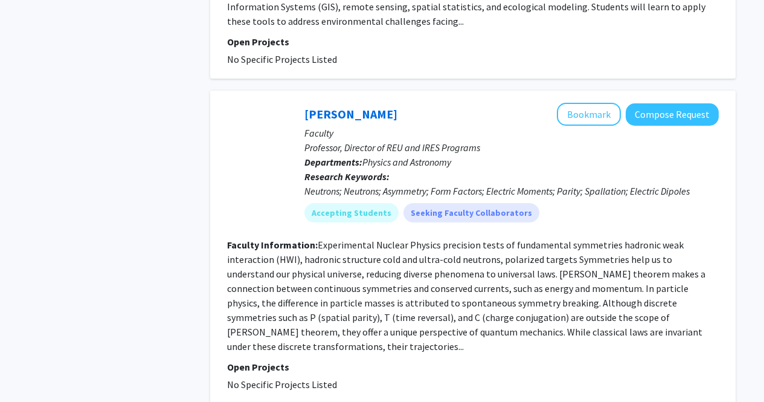
scroll to position [1977, 0]
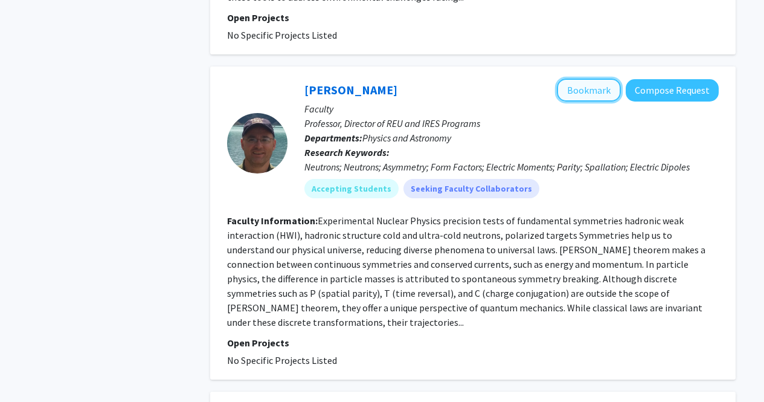
click at [585, 79] on button "Bookmark" at bounding box center [589, 90] width 64 height 23
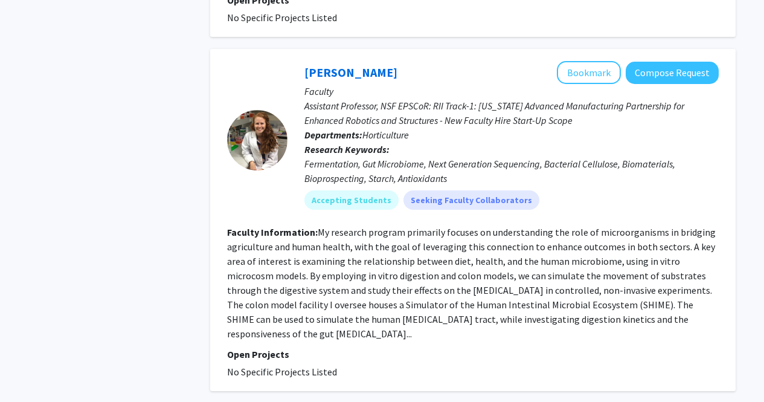
scroll to position [2870, 0]
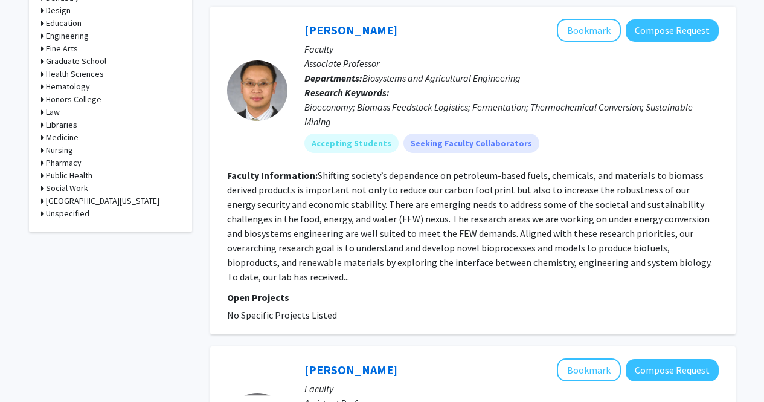
scroll to position [636, 0]
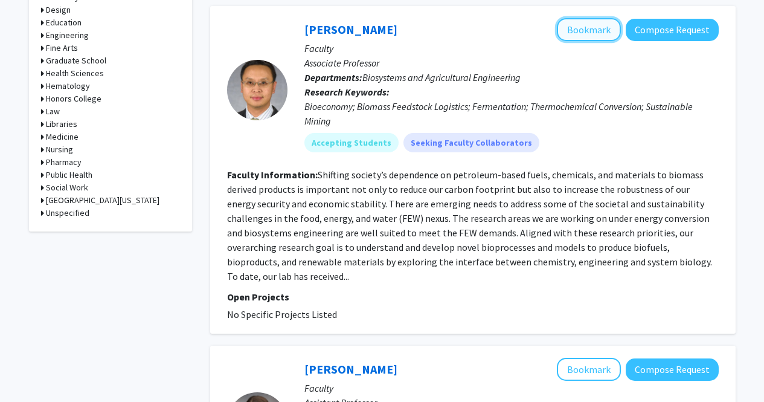
click at [579, 34] on button "Bookmark" at bounding box center [589, 29] width 64 height 23
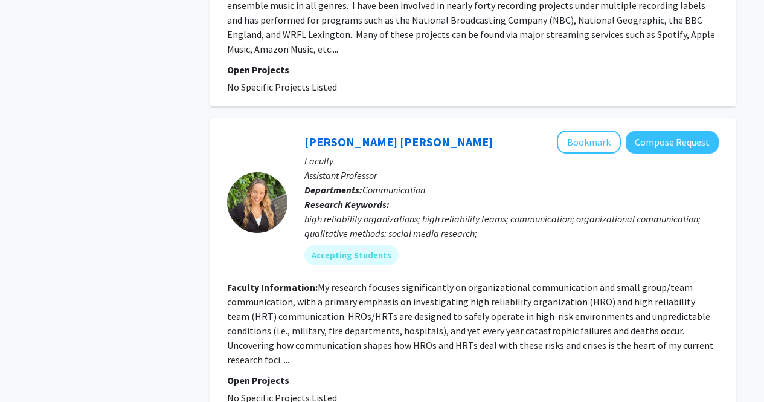
scroll to position [2701, 0]
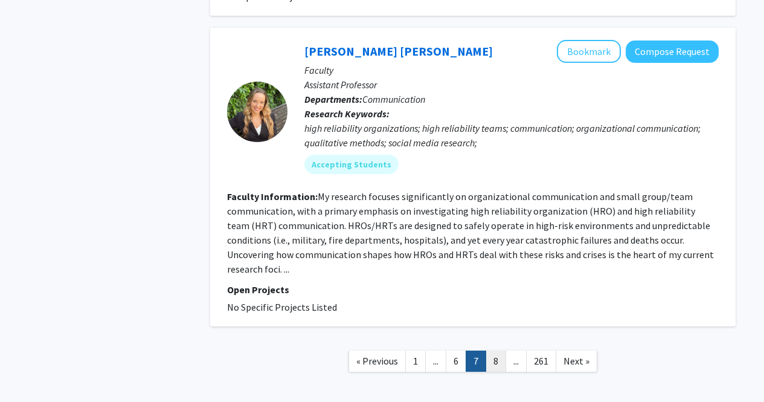
click at [497, 350] on link "8" at bounding box center [496, 360] width 21 height 21
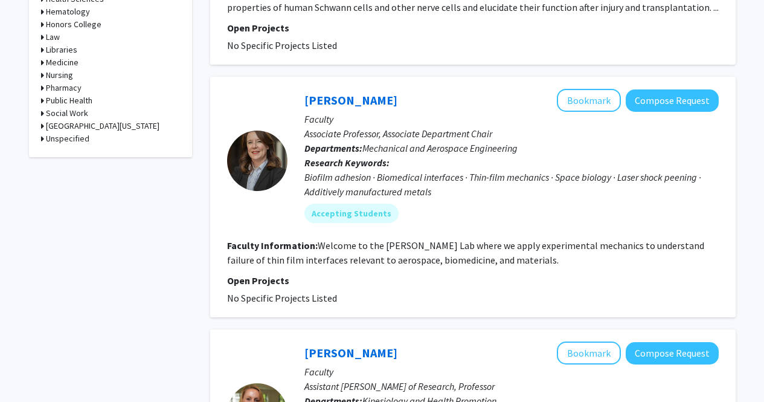
scroll to position [733, 0]
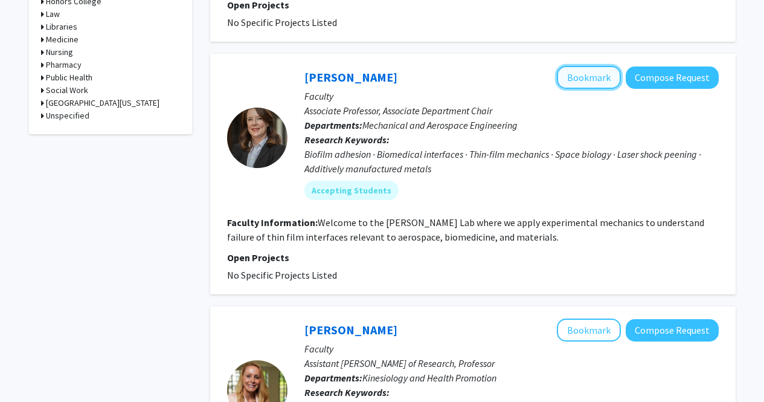
click at [569, 66] on button "Bookmark" at bounding box center [589, 77] width 64 height 23
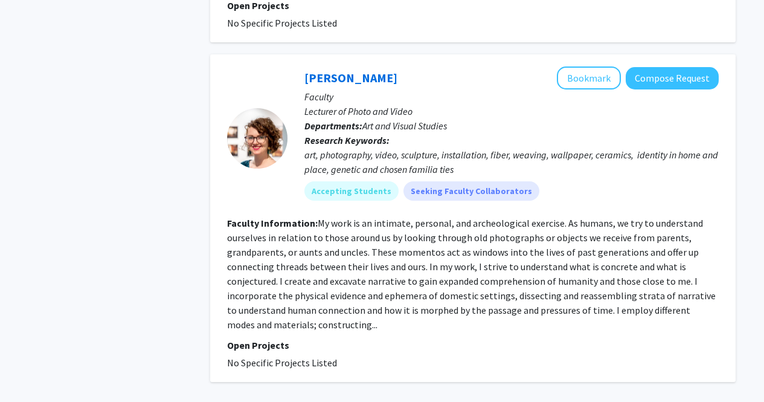
scroll to position [2807, 0]
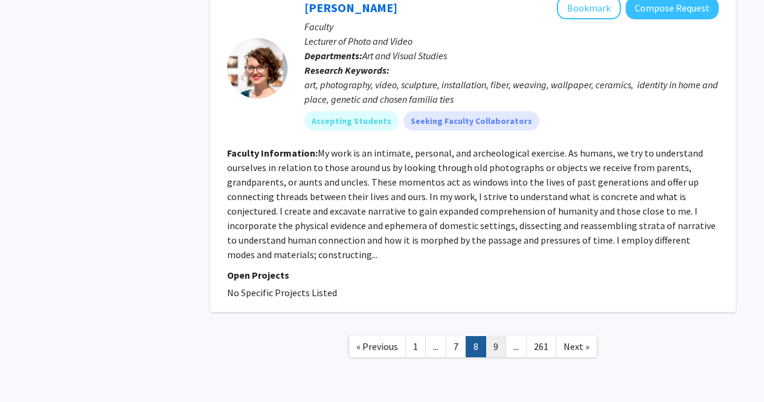
click at [488, 336] on link "9" at bounding box center [496, 346] width 21 height 21
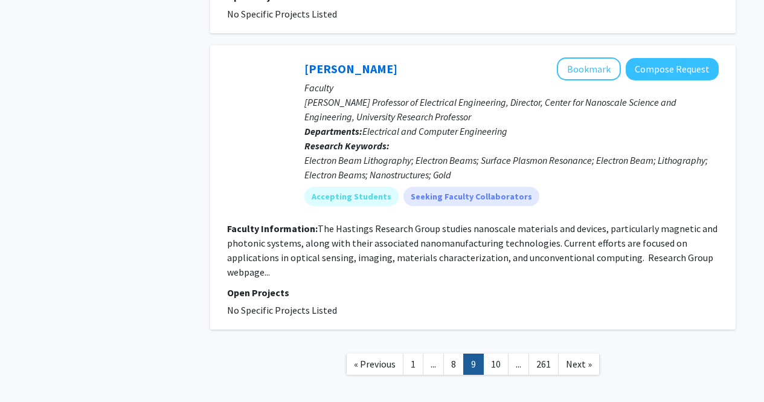
scroll to position [2690, 0]
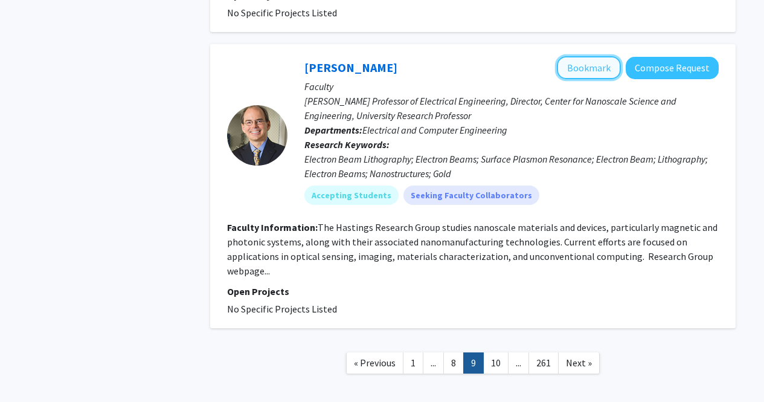
click at [586, 56] on button "Bookmark" at bounding box center [589, 67] width 64 height 23
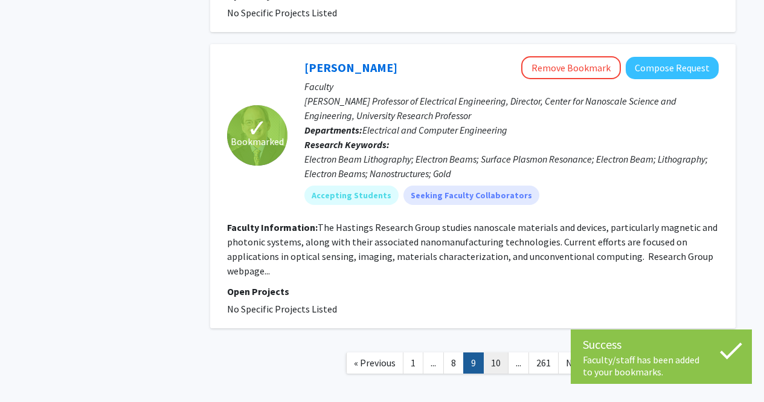
click at [498, 352] on link "10" at bounding box center [495, 362] width 25 height 21
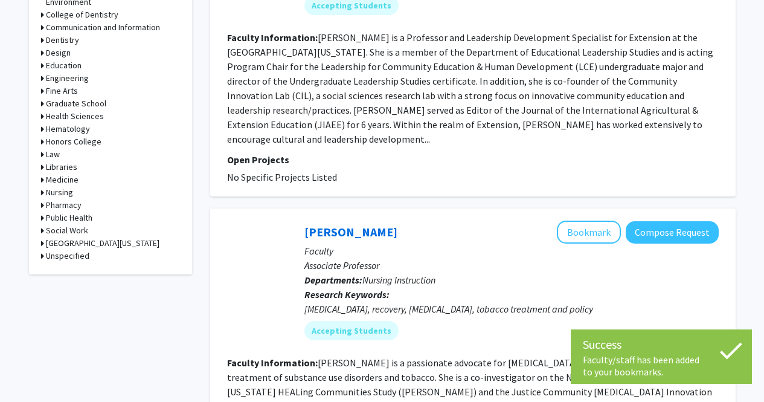
scroll to position [593, 0]
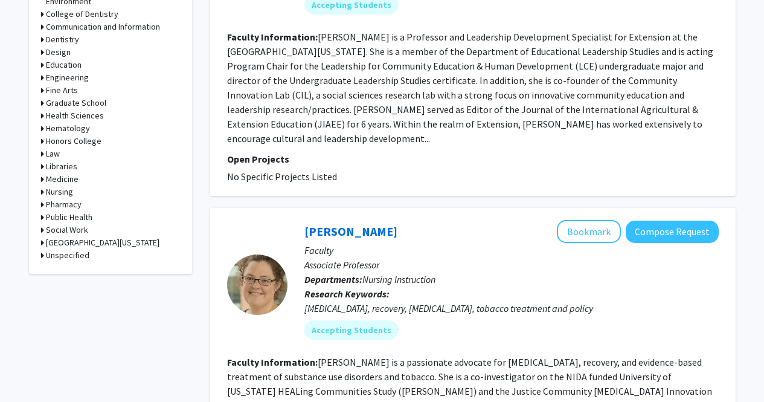
click at [69, 244] on h3 "[GEOGRAPHIC_DATA][US_STATE]" at bounding box center [103, 242] width 114 height 13
click at [70, 240] on h3 "[GEOGRAPHIC_DATA][US_STATE]" at bounding box center [105, 242] width 114 height 13
click at [65, 75] on h3 "Engineering" at bounding box center [67, 77] width 43 height 13
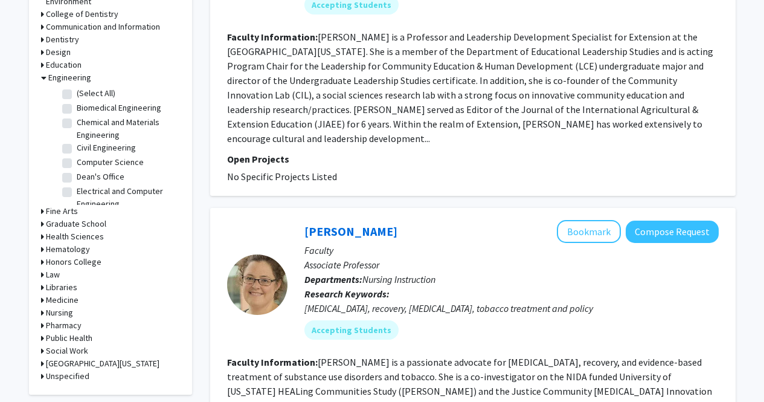
click at [77, 94] on label "(Select All)" at bounding box center [96, 93] width 39 height 13
click at [77, 94] on input "(Select All)" at bounding box center [81, 91] width 8 height 8
checkbox input "true"
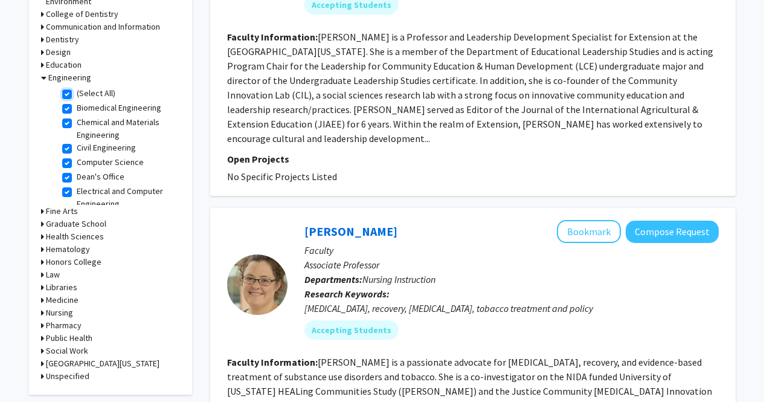
checkbox input "true"
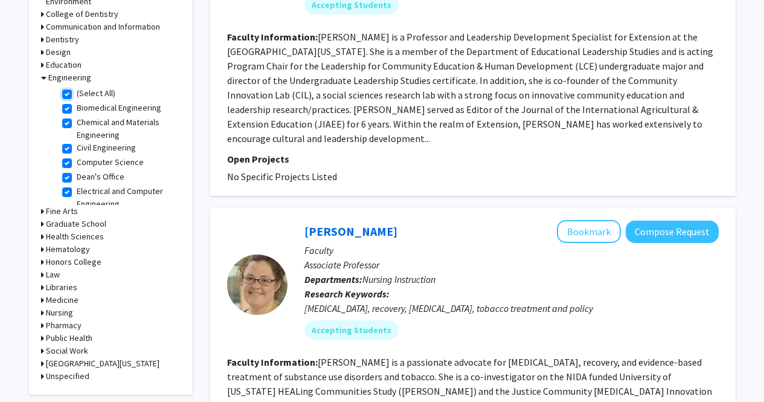
checkbox input "true"
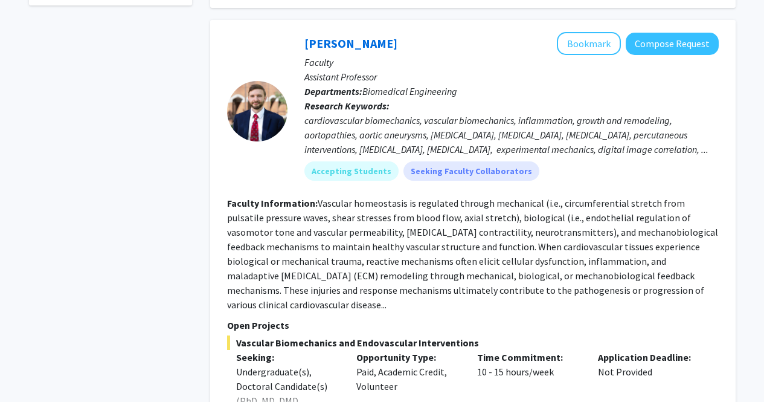
scroll to position [484, 0]
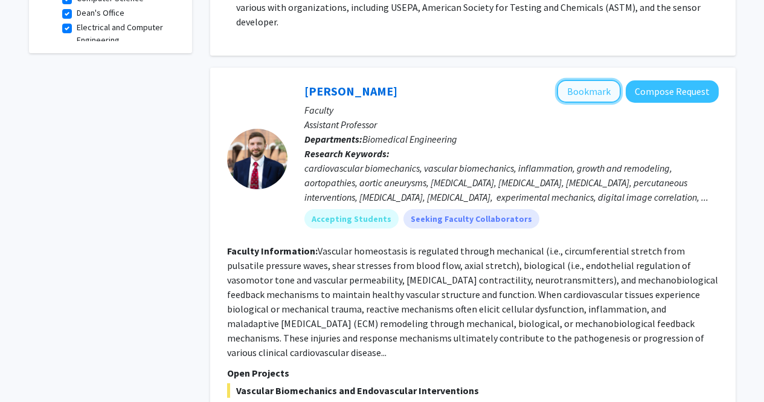
click at [589, 80] on button "Bookmark" at bounding box center [589, 91] width 64 height 23
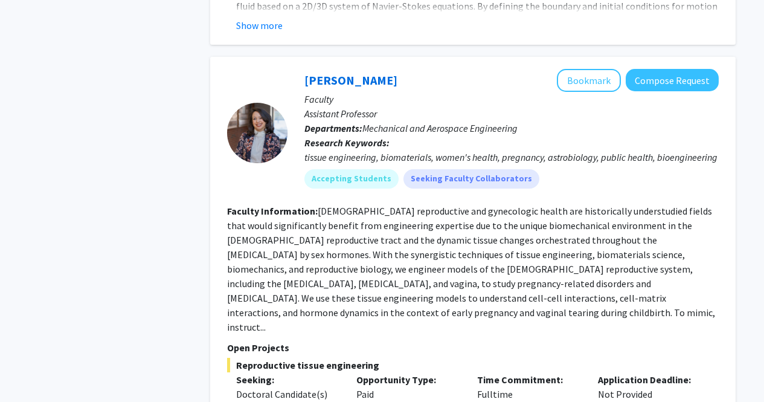
scroll to position [2345, 0]
click at [584, 68] on button "Bookmark" at bounding box center [589, 79] width 64 height 23
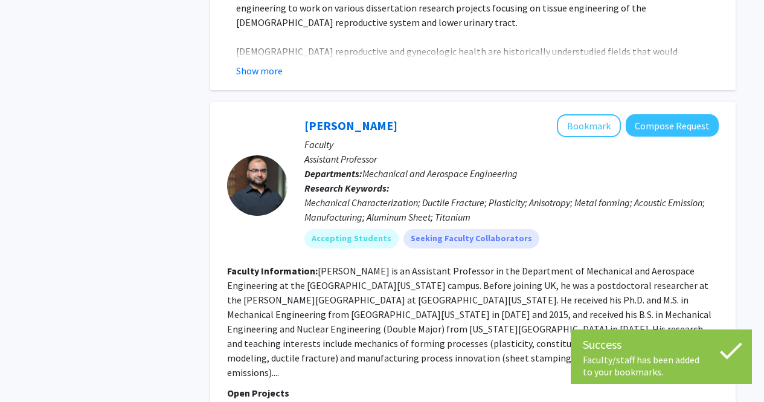
scroll to position [2795, 0]
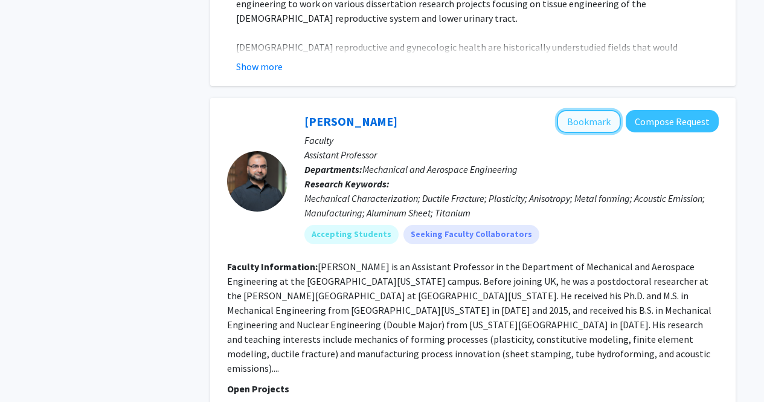
click at [585, 110] on button "Bookmark" at bounding box center [589, 121] width 64 height 23
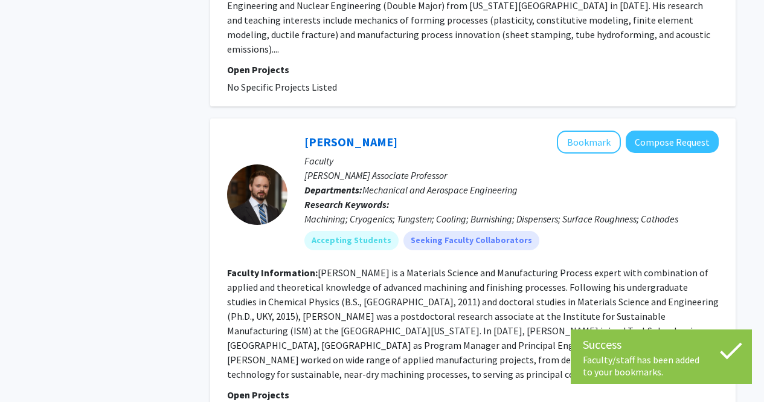
scroll to position [3116, 0]
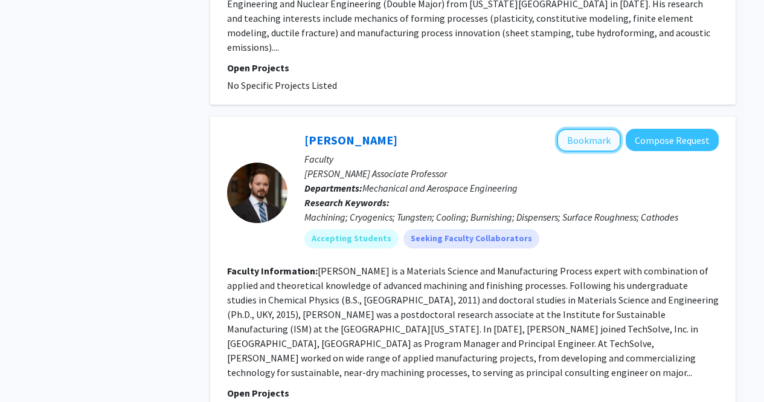
click at [582, 129] on button "Bookmark" at bounding box center [589, 140] width 64 height 23
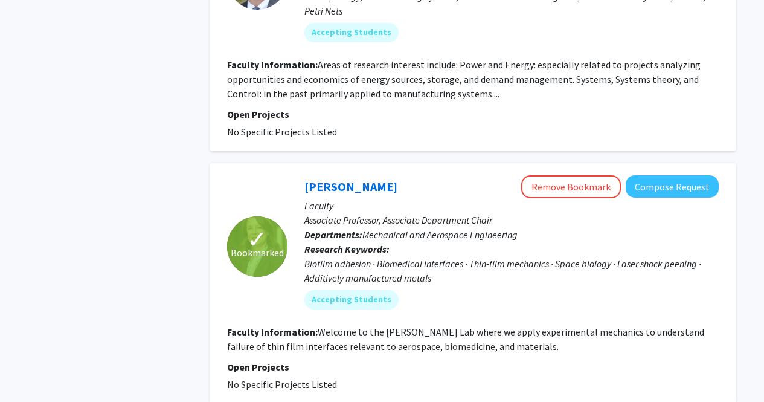
scroll to position [3977, 0]
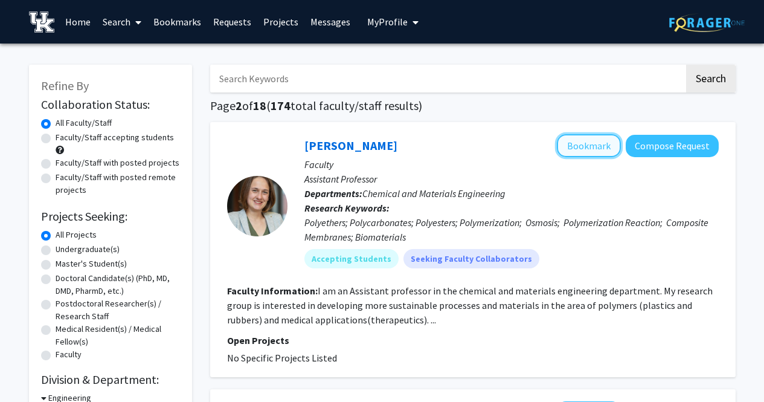
click at [587, 144] on button "Bookmark" at bounding box center [589, 145] width 64 height 23
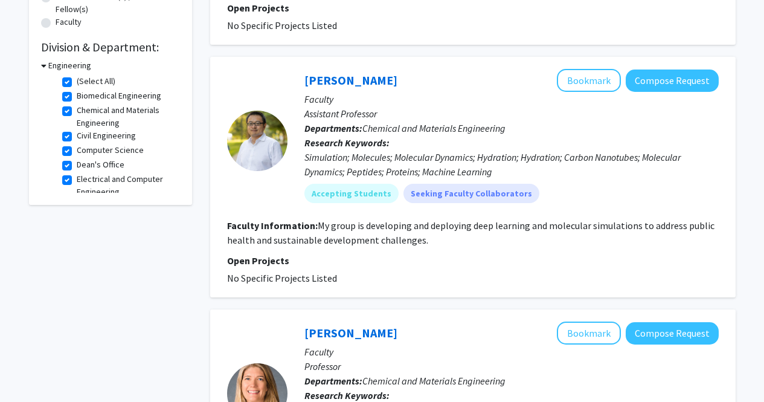
scroll to position [341, 0]
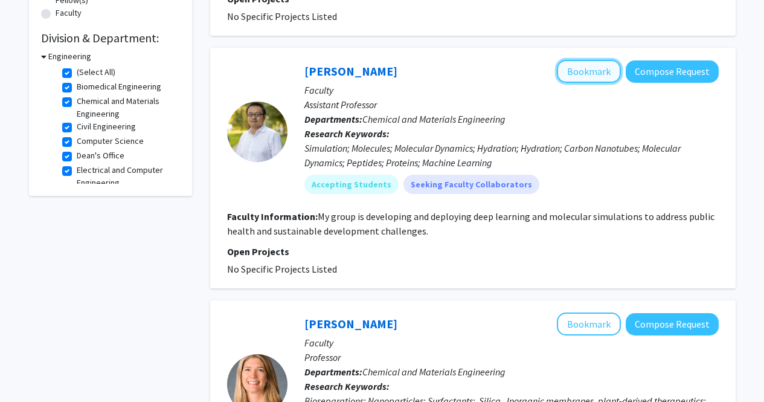
click at [574, 79] on button "Bookmark" at bounding box center [589, 71] width 64 height 23
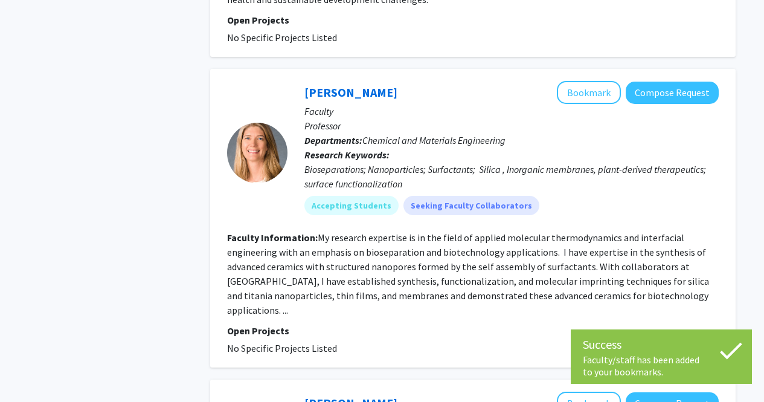
scroll to position [602, 0]
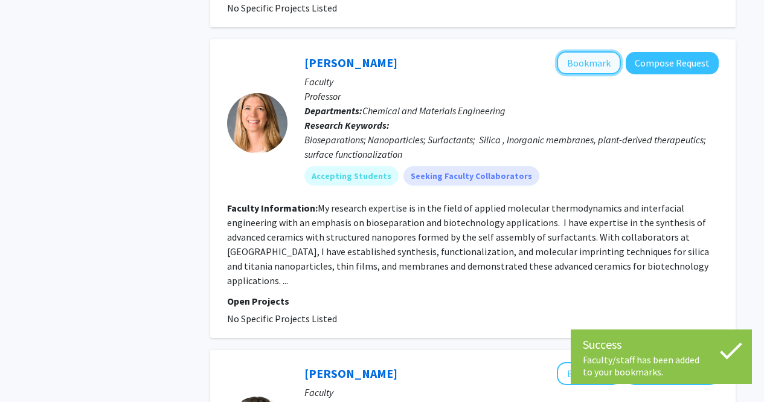
click at [581, 65] on button "Bookmark" at bounding box center [589, 62] width 64 height 23
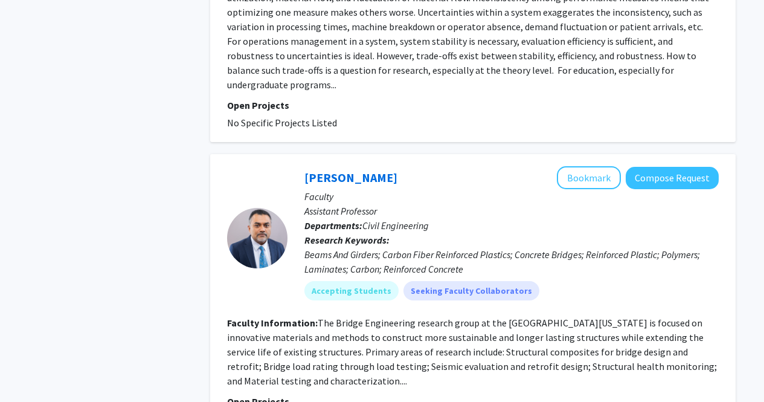
scroll to position [2155, 0]
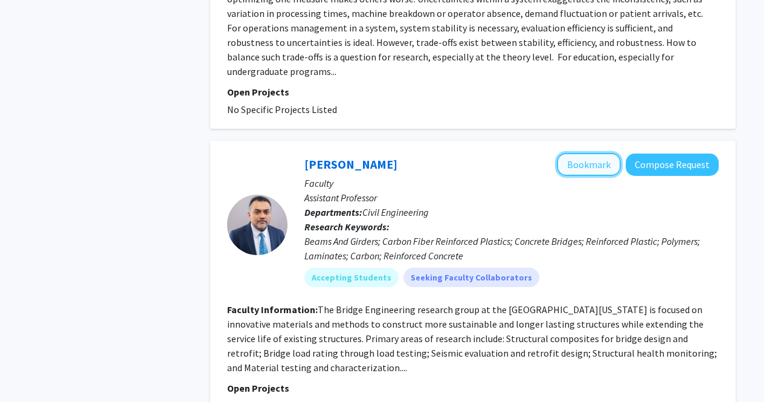
click at [575, 153] on button "Bookmark" at bounding box center [589, 164] width 64 height 23
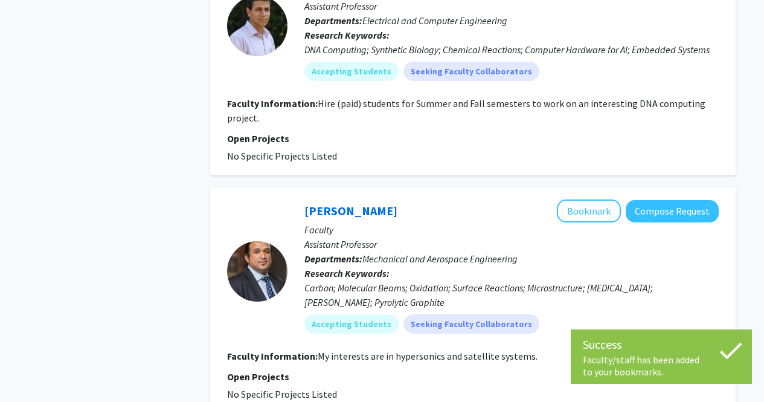
scroll to position [2687, 0]
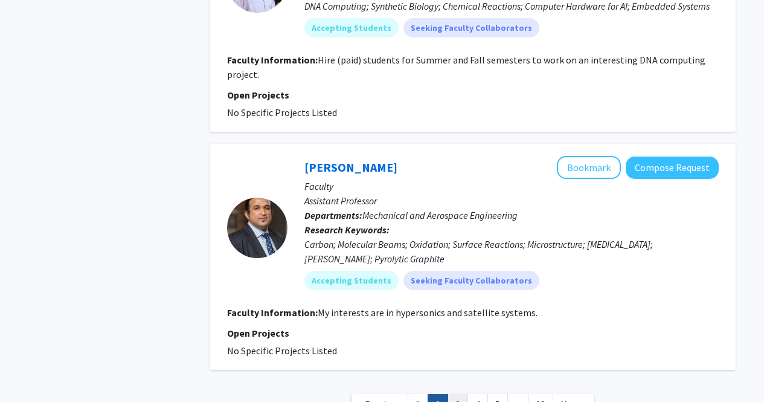
click at [460, 394] on link "3" at bounding box center [458, 404] width 21 height 21
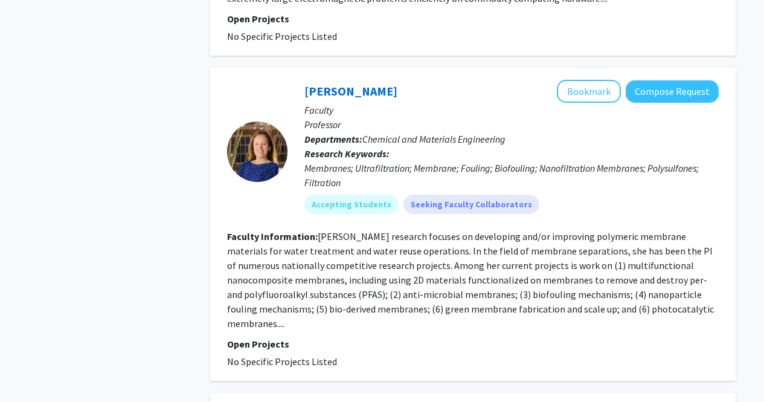
scroll to position [2055, 0]
click at [583, 79] on button "Bookmark" at bounding box center [589, 90] width 64 height 23
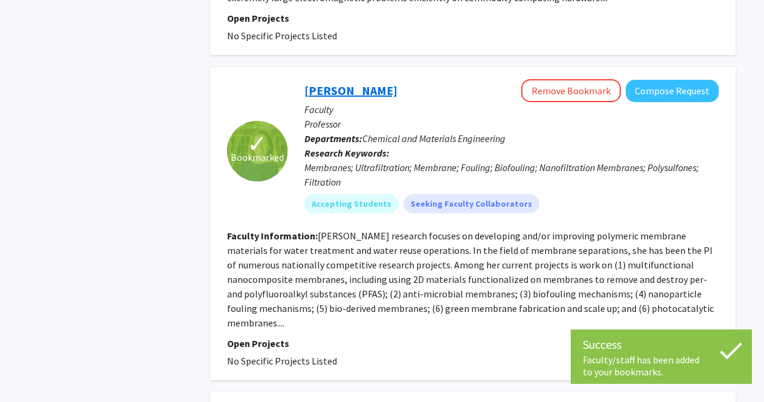
click at [334, 83] on link "[PERSON_NAME]" at bounding box center [351, 90] width 93 height 15
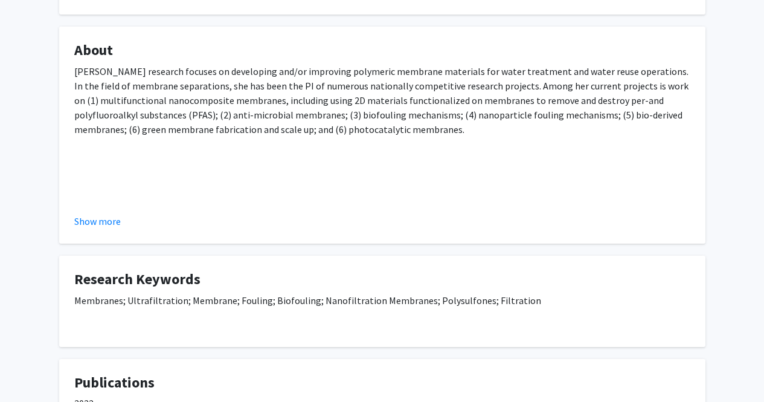
scroll to position [189, 0]
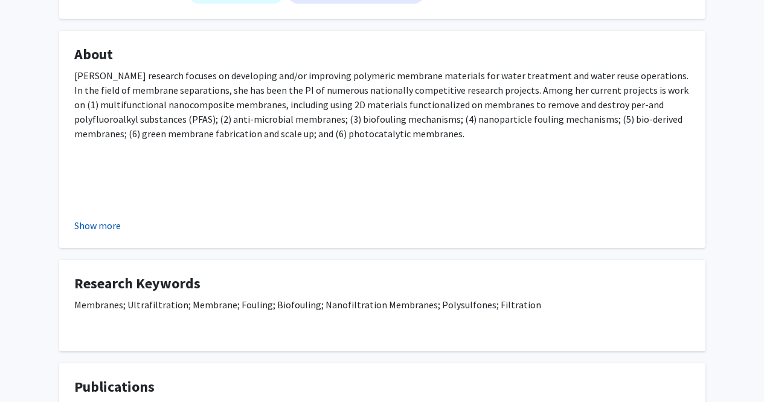
click at [92, 225] on button "Show more" at bounding box center [97, 225] width 47 height 15
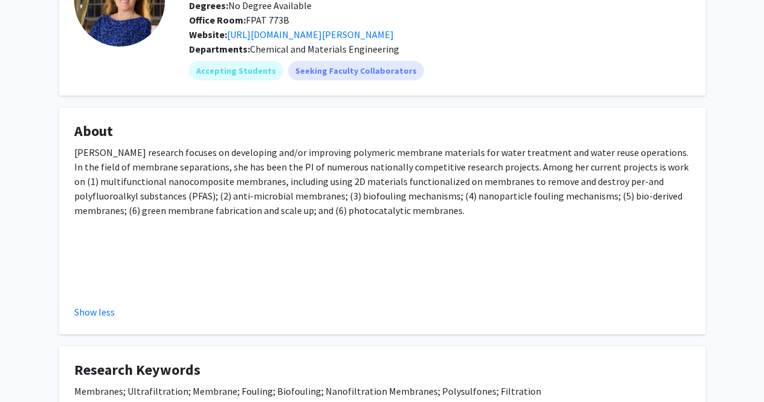
scroll to position [0, 0]
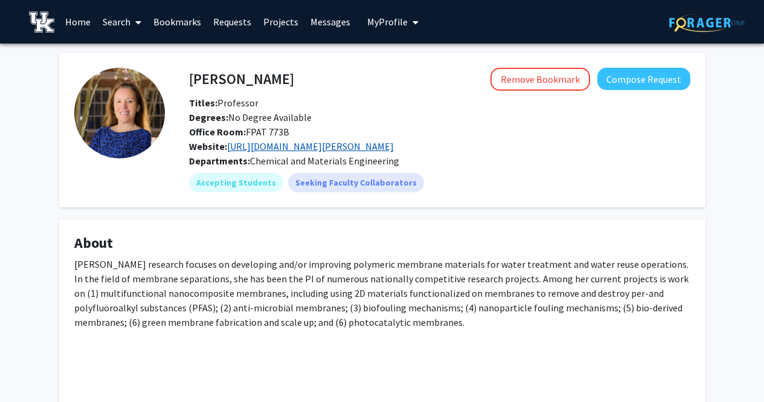
click at [256, 149] on link "[URL][DOMAIN_NAME][PERSON_NAME]" at bounding box center [310, 146] width 167 height 12
